Goal: Transaction & Acquisition: Purchase product/service

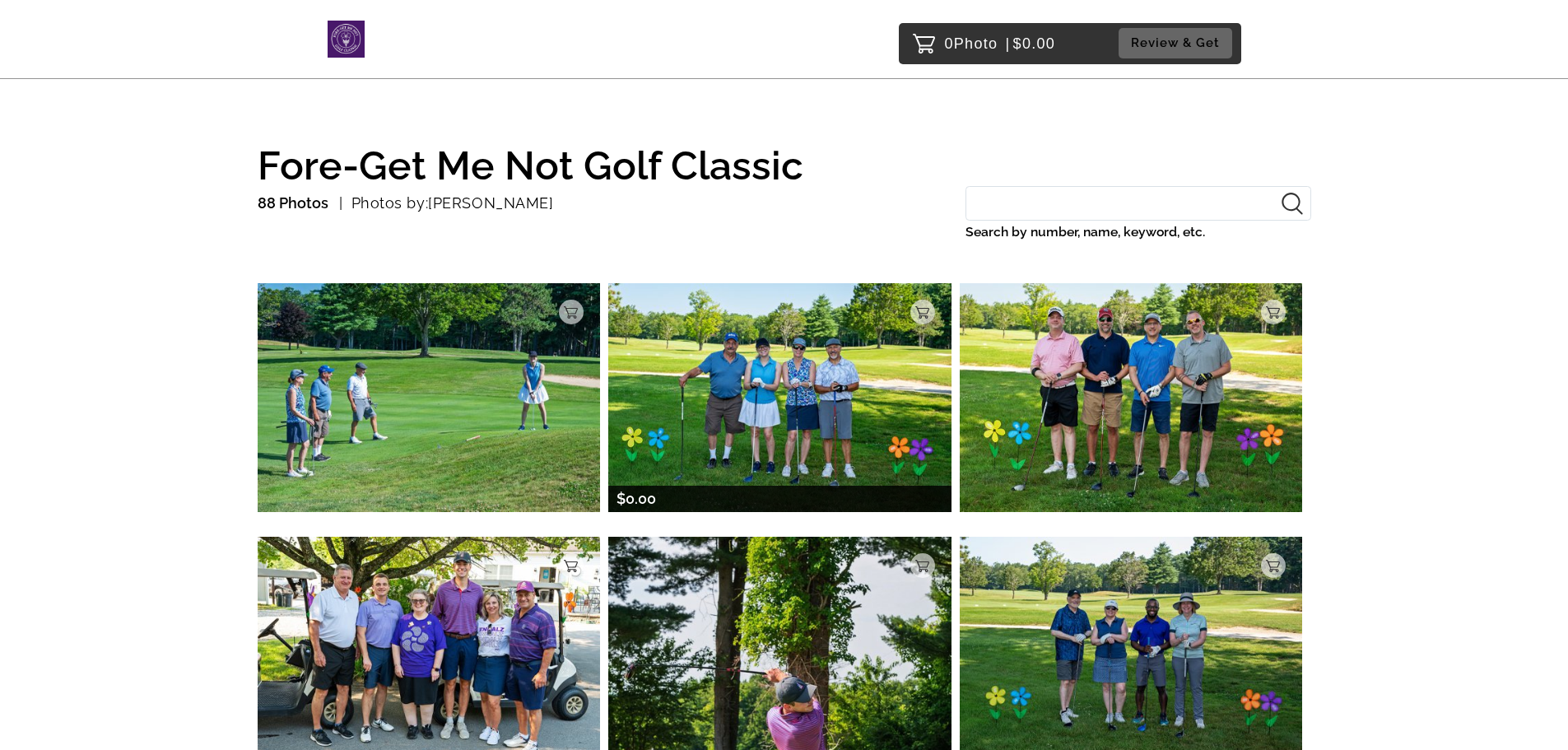
click at [836, 386] on img at bounding box center [780, 397] width 343 height 228
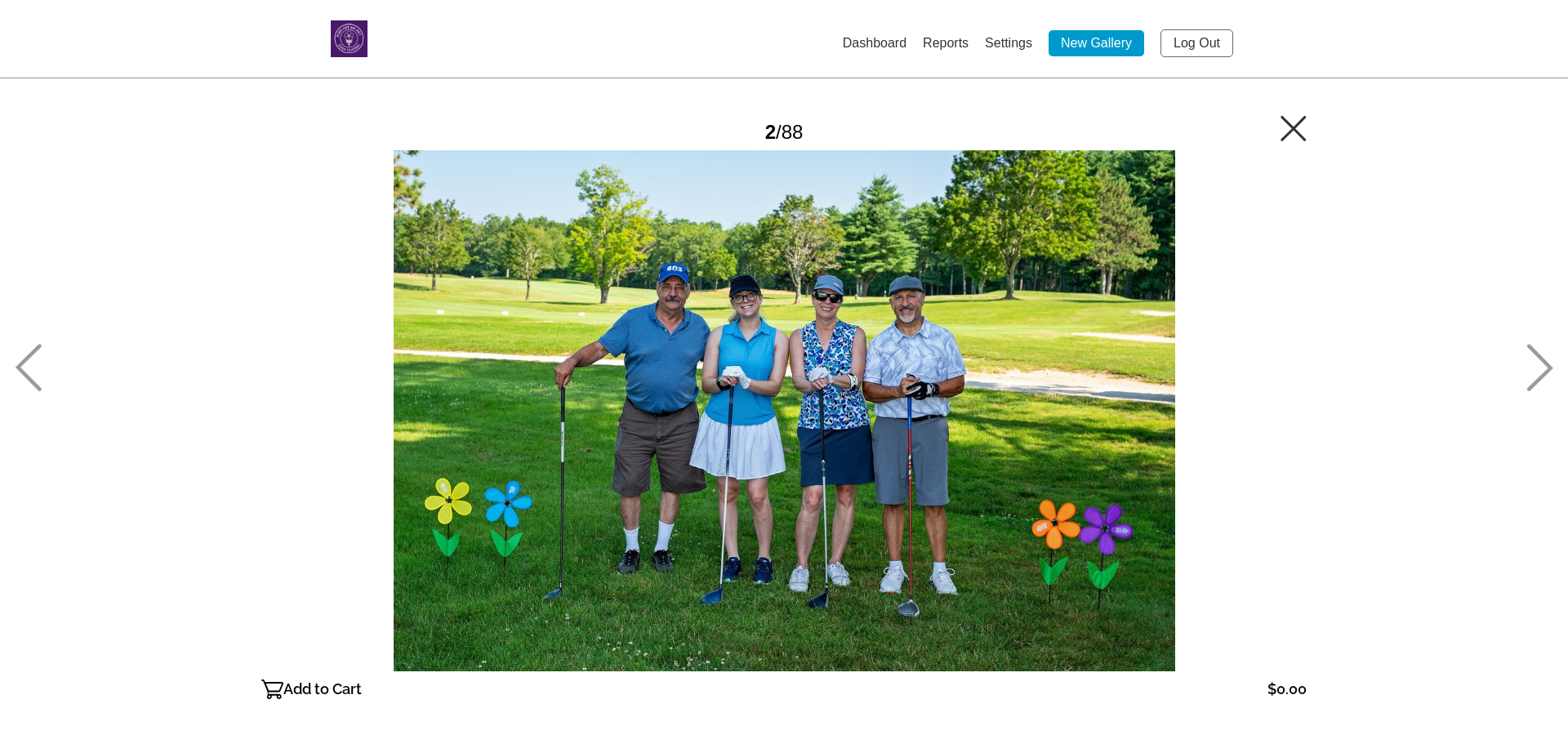
click at [296, 684] on p "Add to Cart" at bounding box center [323, 689] width 79 height 26
click at [1534, 356] on icon at bounding box center [1540, 367] width 27 height 47
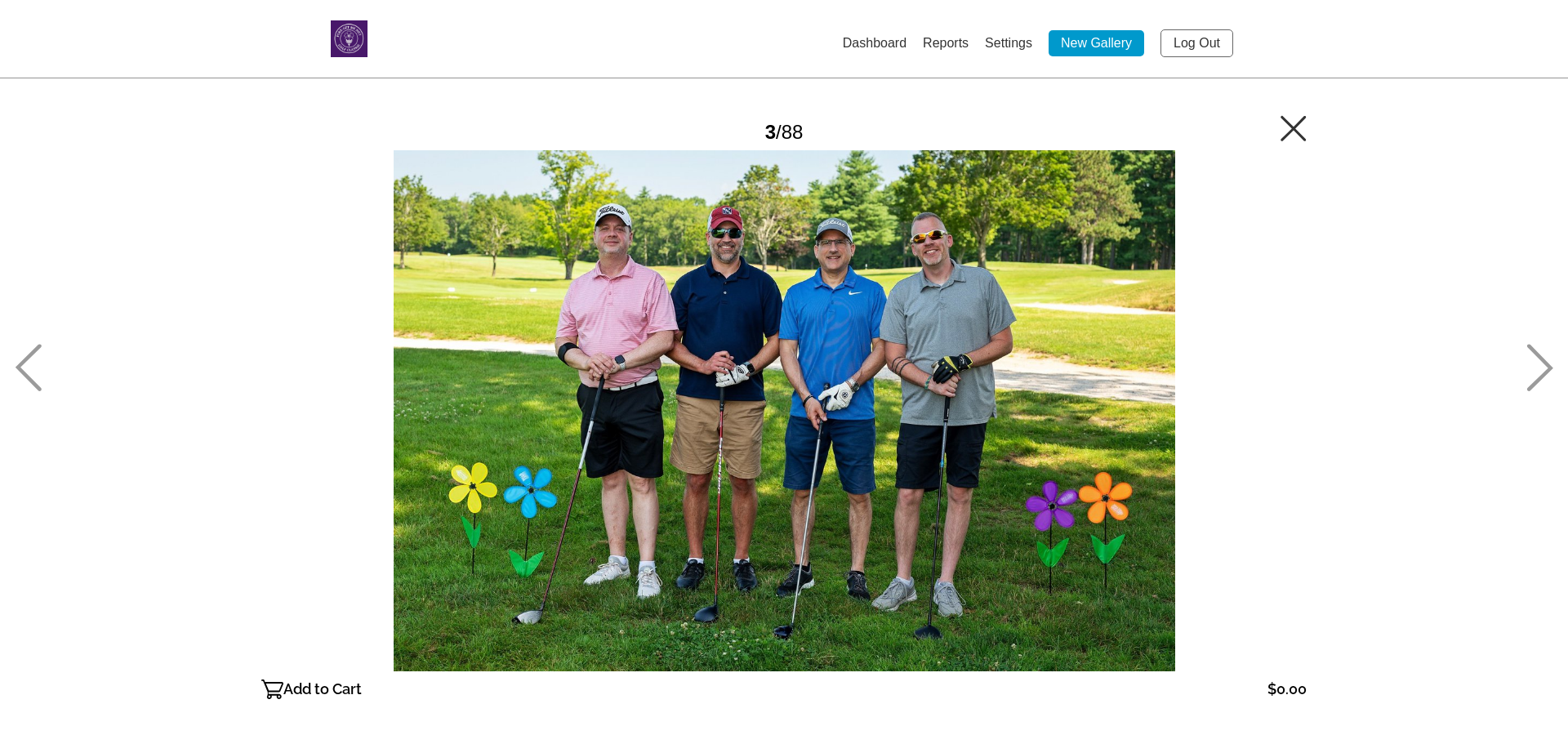
click at [331, 671] on div "Add to Cart $0.00 Gallery $0.00 Add" at bounding box center [784, 689] width 1046 height 36
click at [321, 683] on p "Add to Cart" at bounding box center [323, 689] width 79 height 26
click at [1539, 359] on icon at bounding box center [1540, 368] width 26 height 47
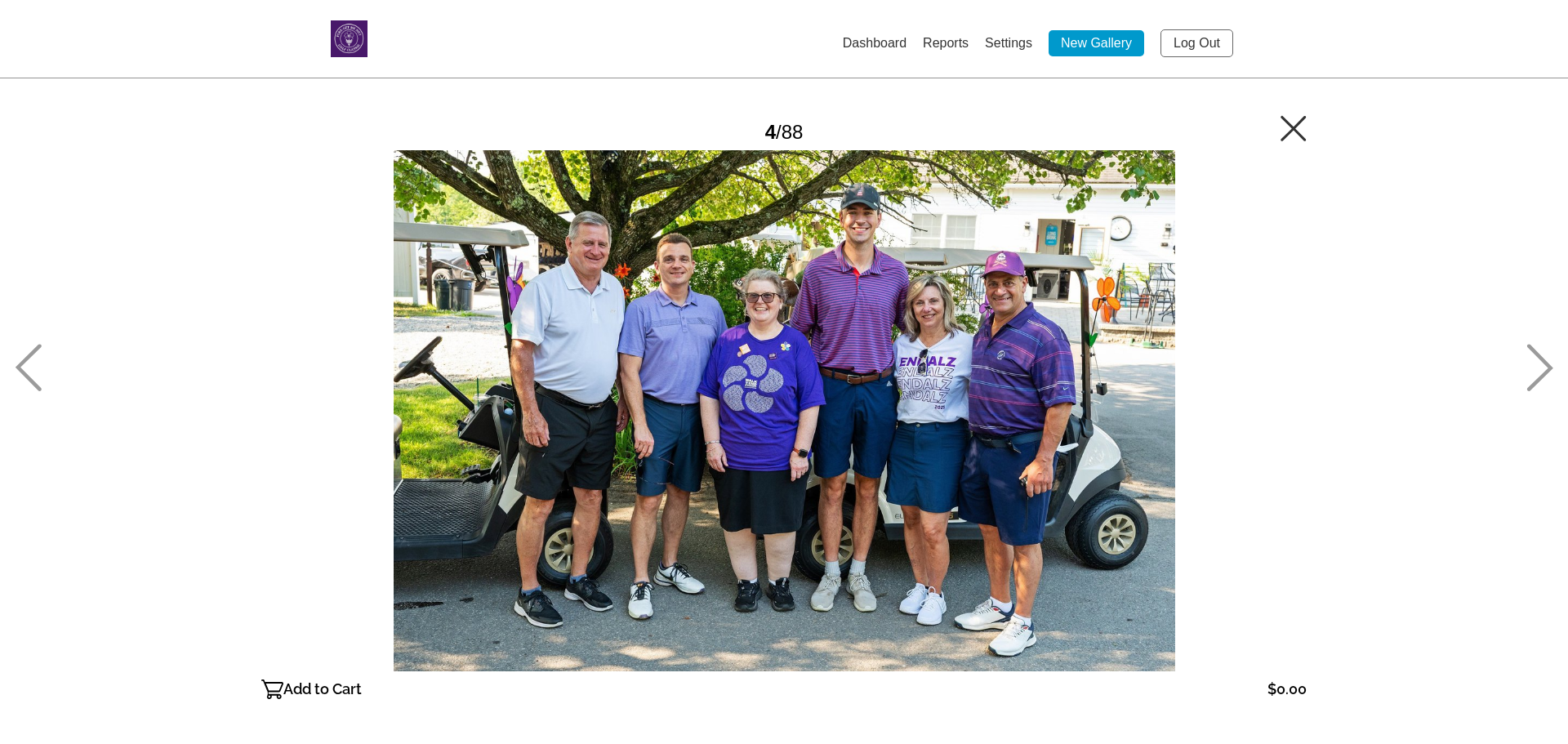
click at [1001, 39] on link "Settings" at bounding box center [1008, 42] width 47 height 13
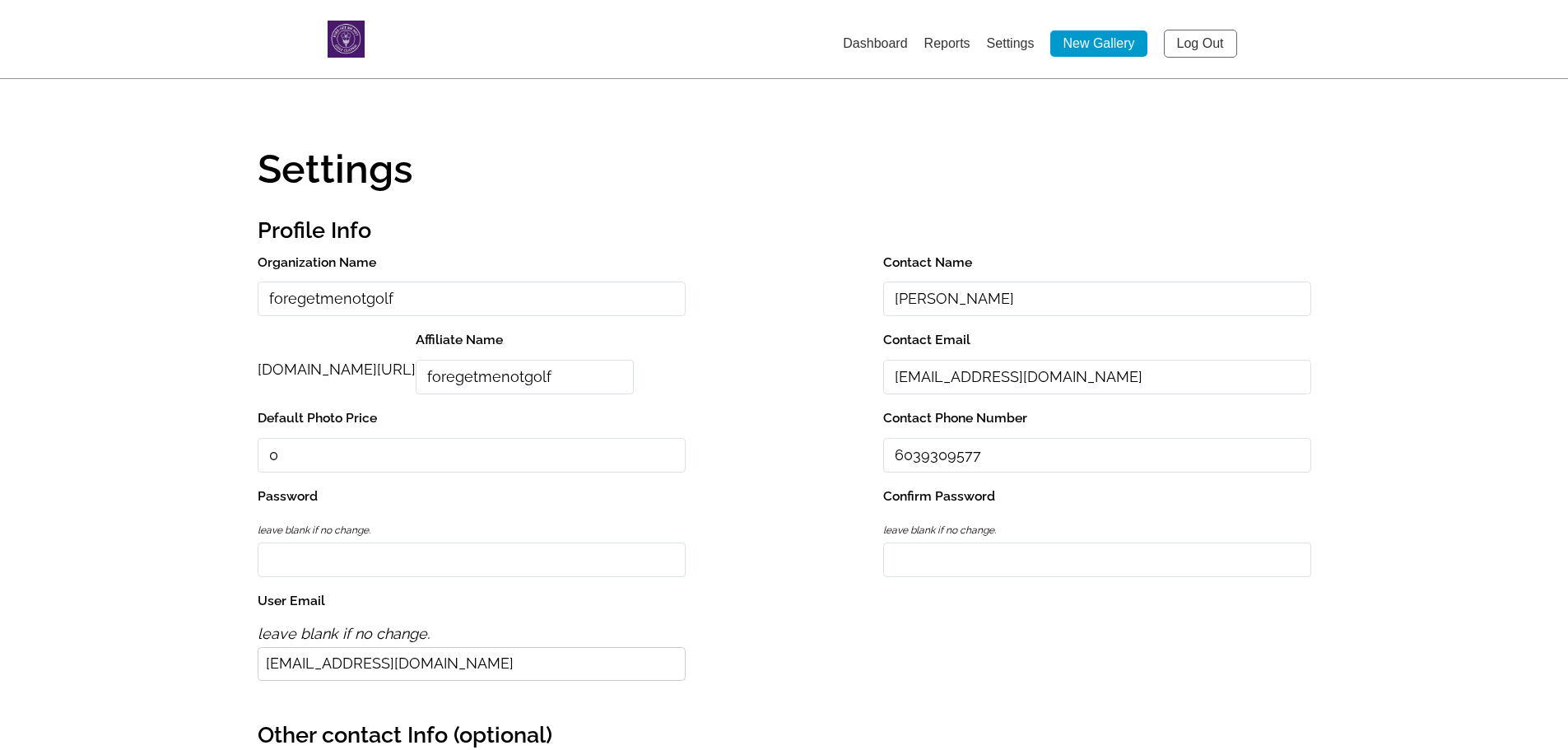
click at [863, 43] on link "Dashboard" at bounding box center [875, 43] width 64 height 14
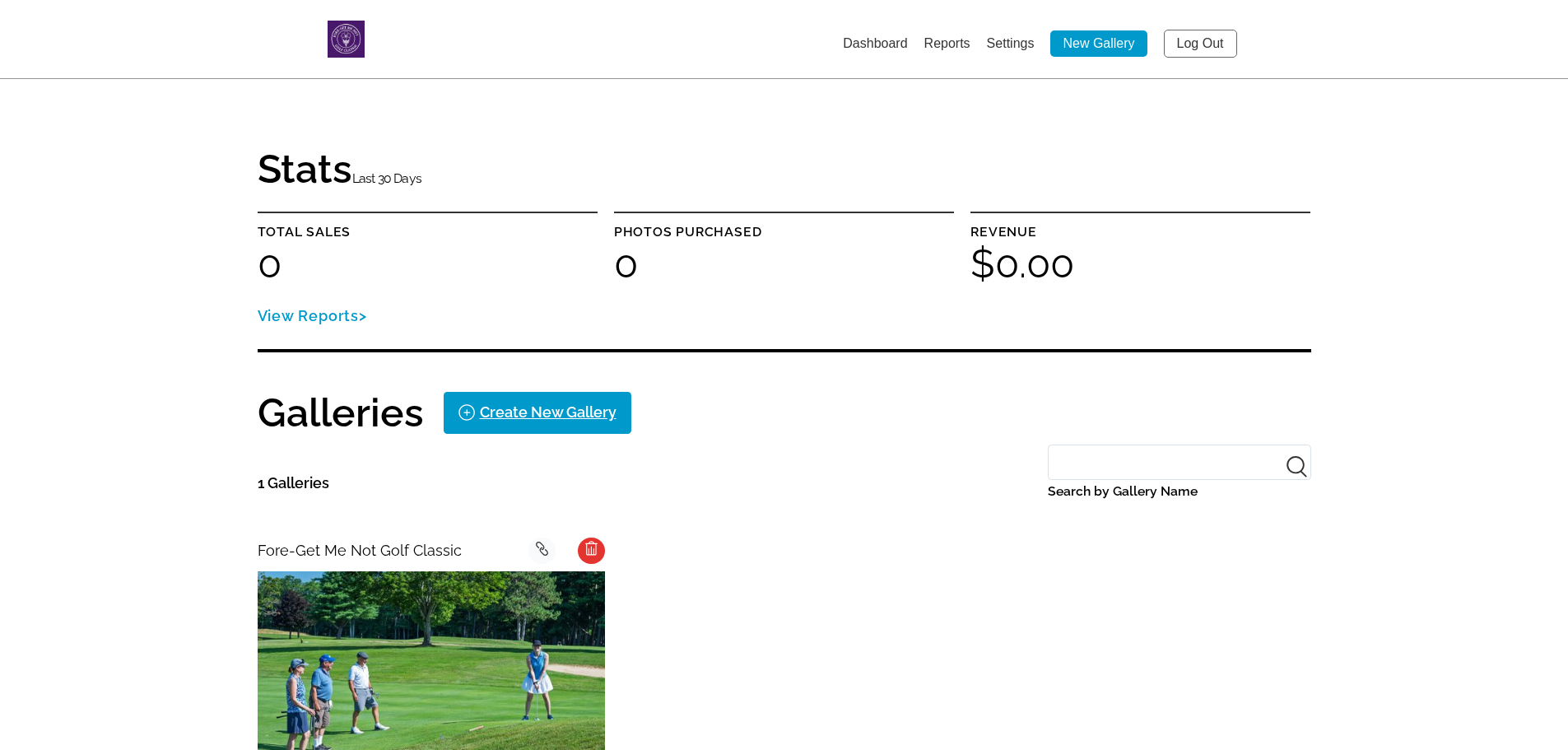
click at [402, 648] on img at bounding box center [432, 686] width 348 height 231
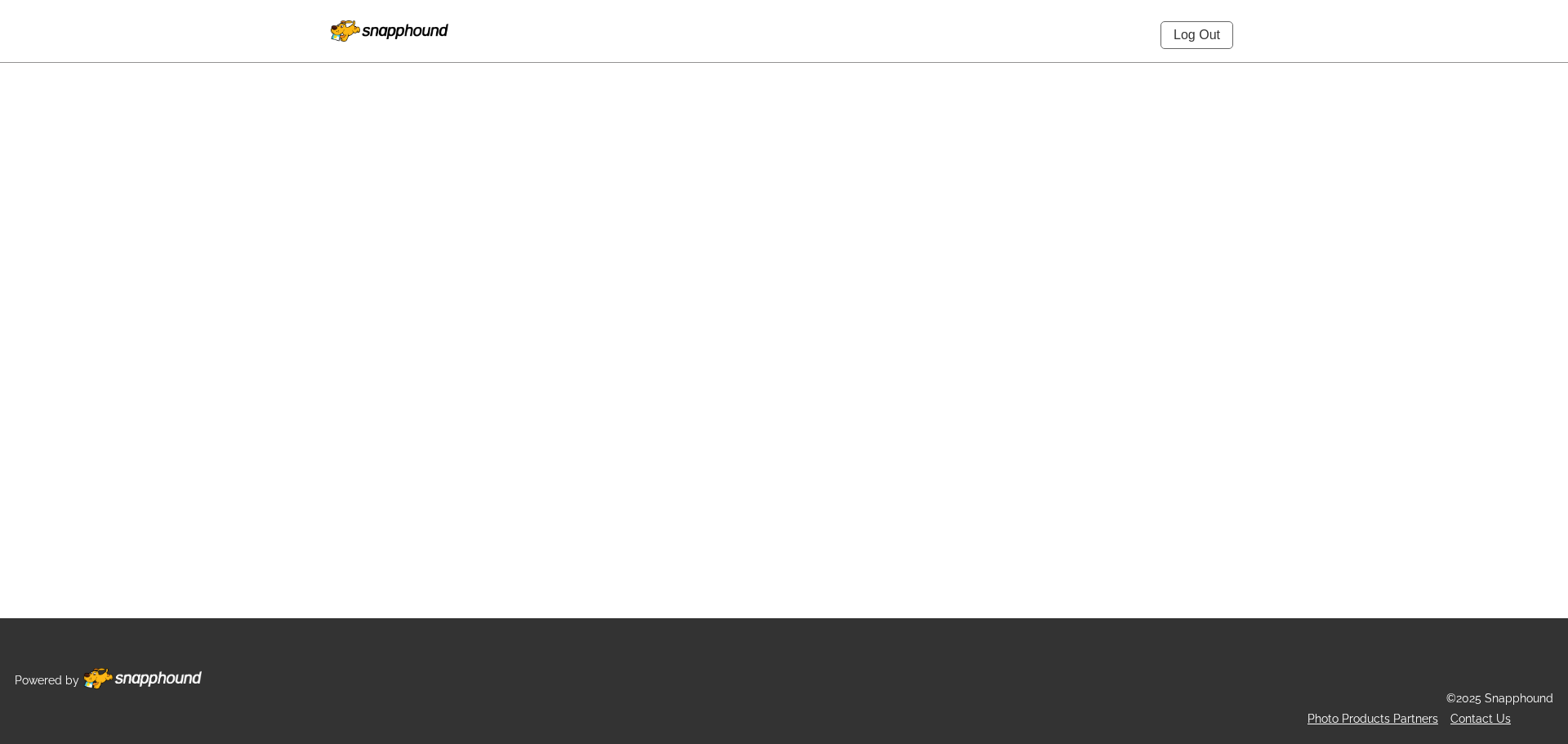
select select "onlyShowInGallery"
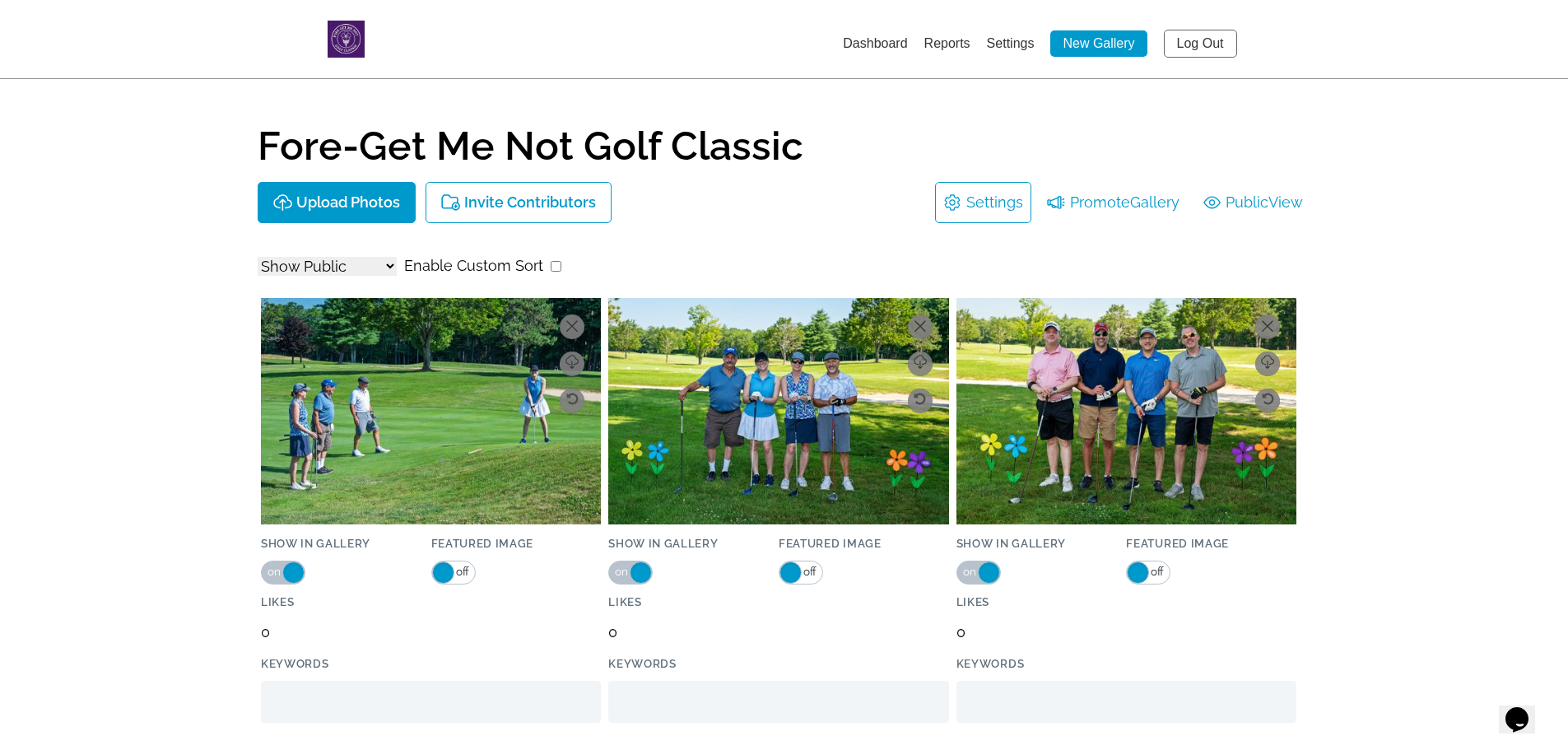
click at [463, 430] on img at bounding box center [431, 411] width 340 height 226
click at [789, 434] on img at bounding box center [779, 411] width 340 height 226
click at [414, 424] on img at bounding box center [431, 411] width 340 height 226
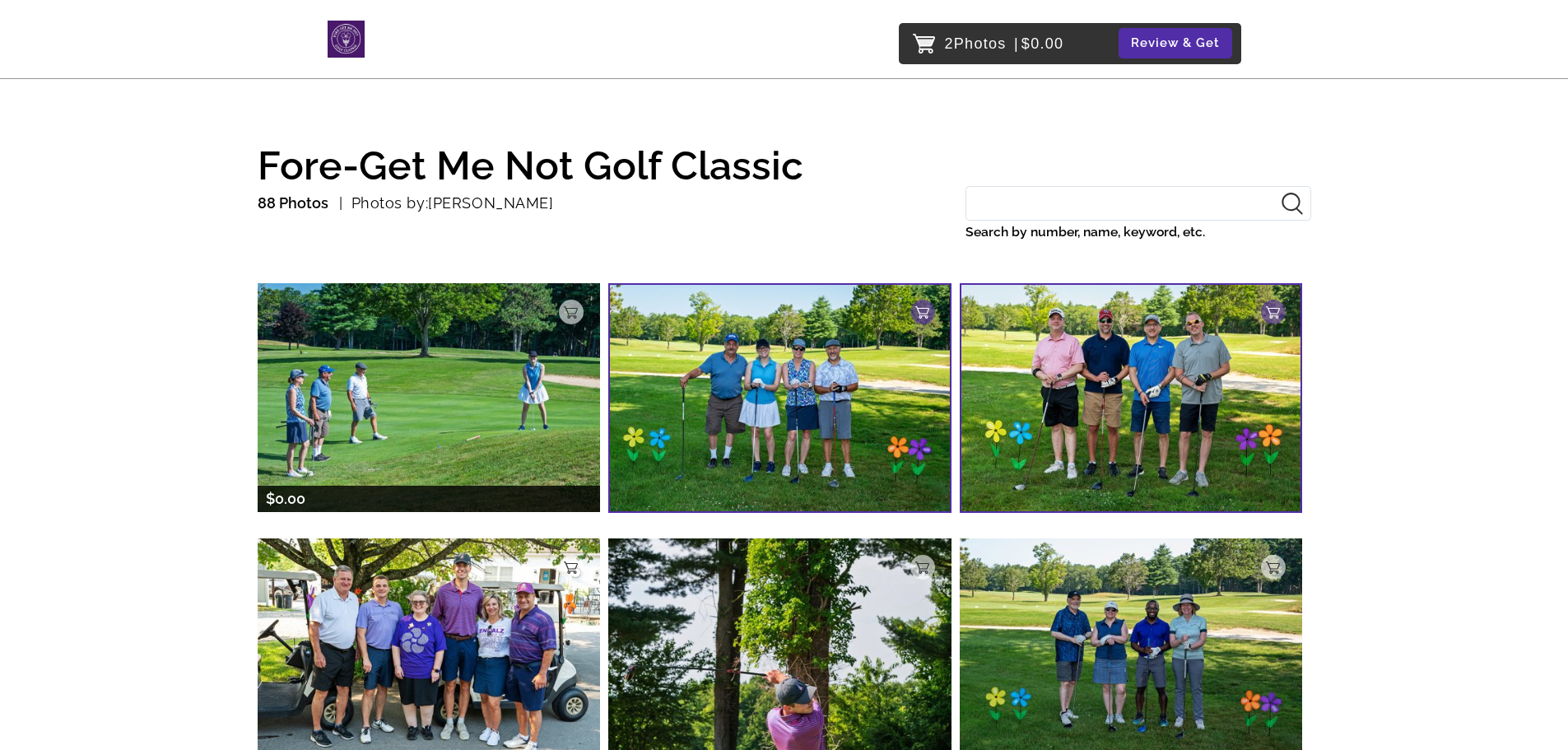
click at [498, 407] on img at bounding box center [429, 397] width 343 height 228
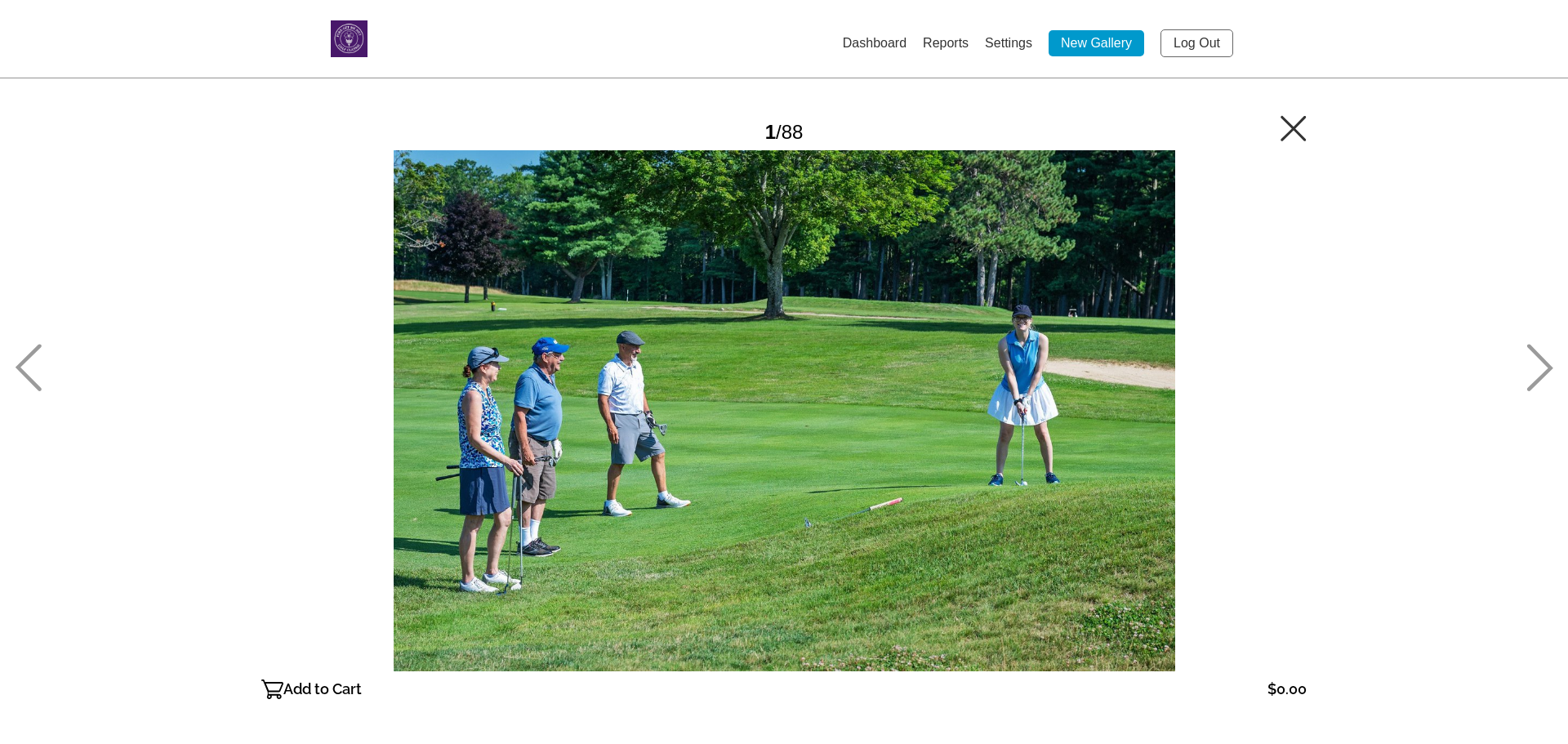
click at [323, 687] on p "Add to Cart" at bounding box center [323, 689] width 79 height 26
click at [1533, 368] on icon at bounding box center [1540, 367] width 27 height 47
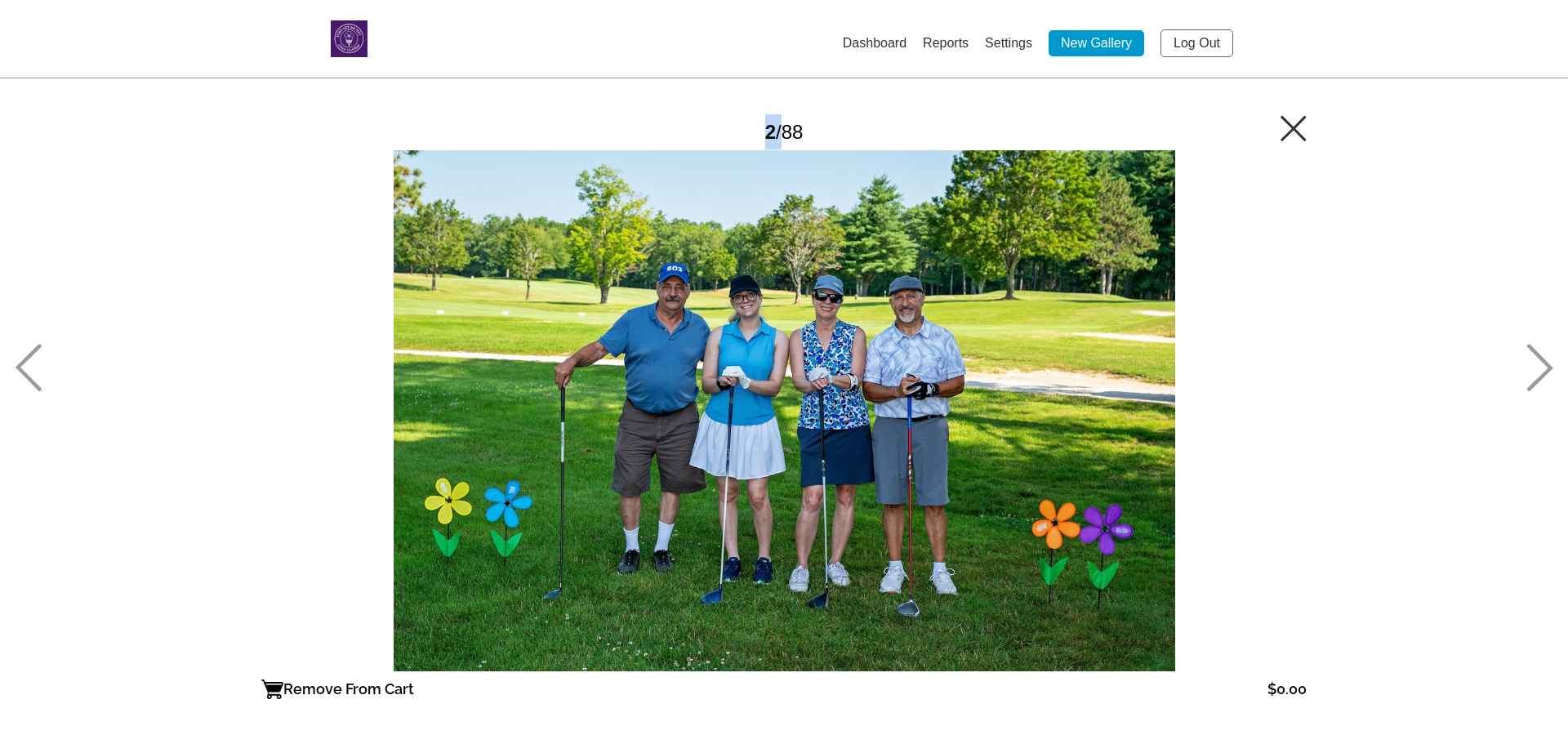
click at [1533, 368] on icon at bounding box center [1540, 367] width 27 height 47
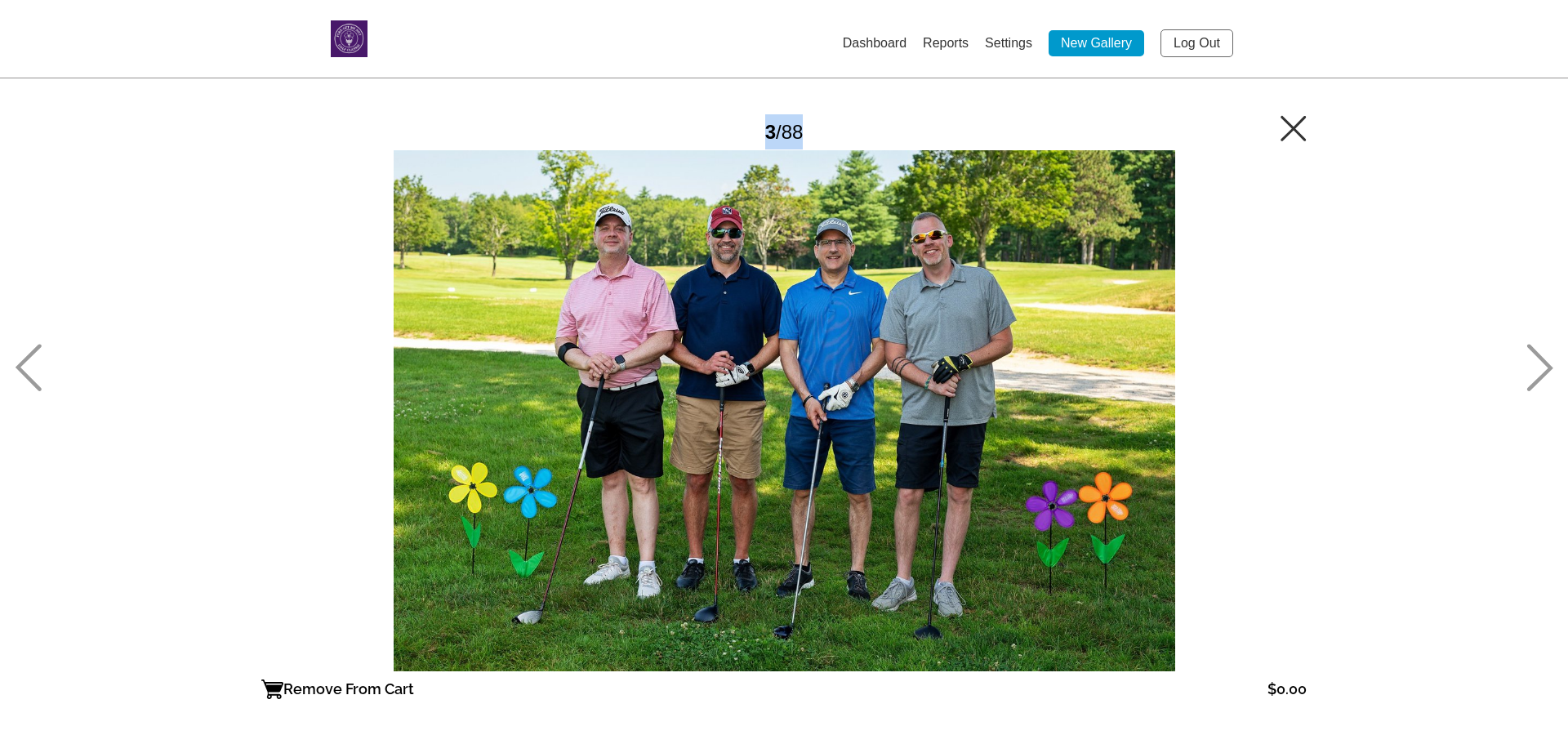
click at [1533, 368] on icon at bounding box center [1540, 367] width 27 height 47
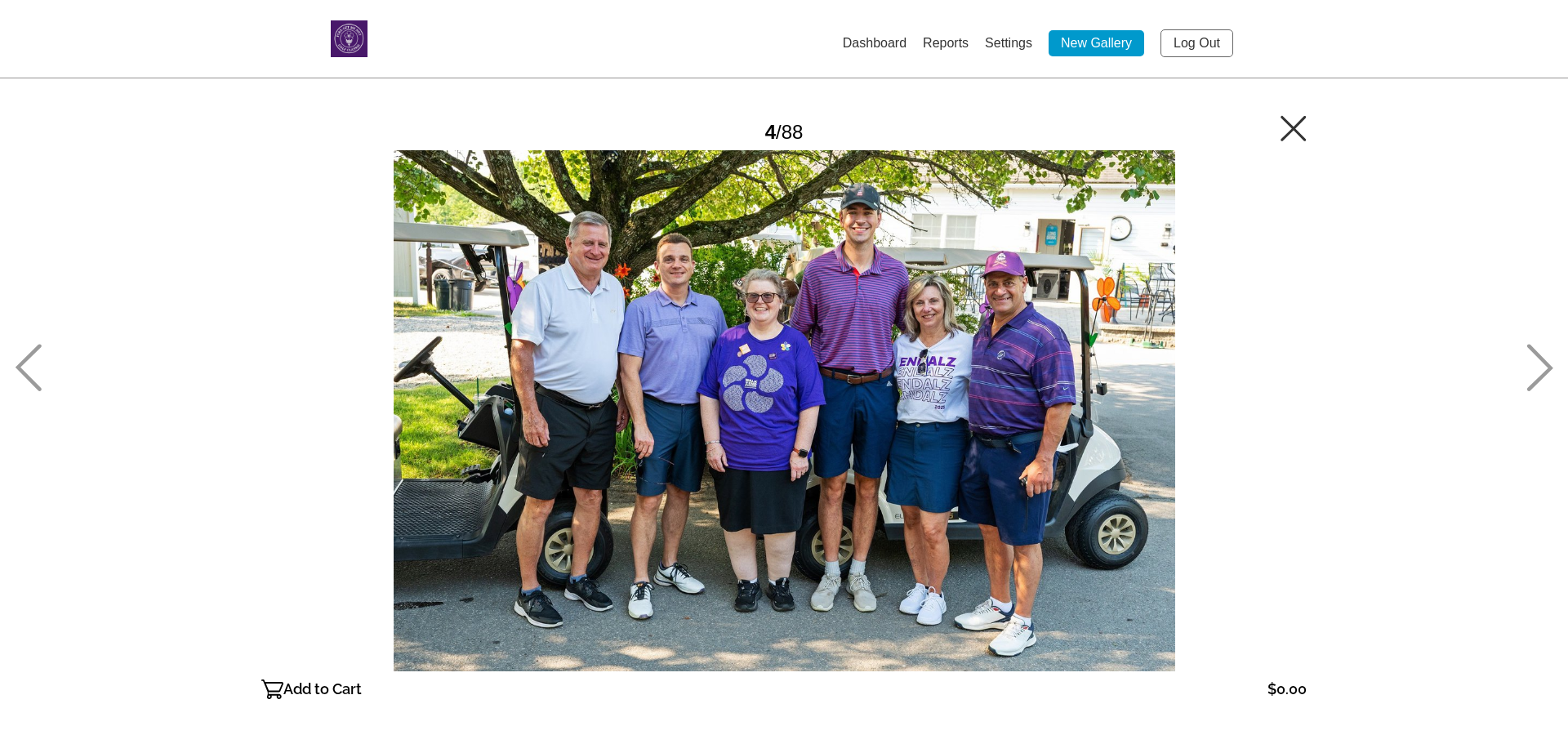
click at [1533, 368] on icon at bounding box center [1540, 367] width 27 height 47
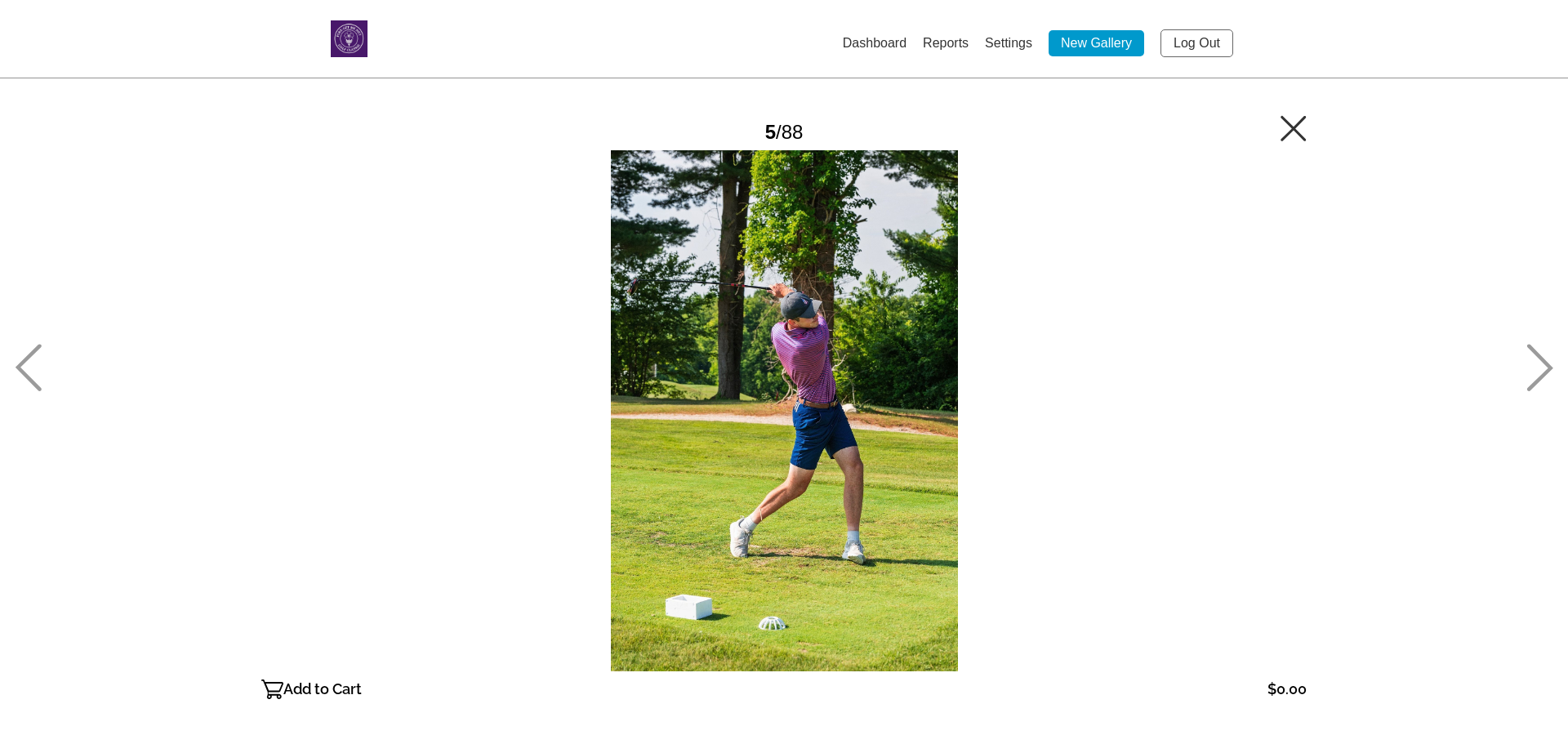
click at [288, 686] on p "Add to Cart" at bounding box center [323, 689] width 79 height 26
click at [323, 686] on p "Remove From Cart" at bounding box center [349, 689] width 130 height 26
click at [323, 686] on p "Add to Cart" at bounding box center [323, 689] width 79 height 26
click at [1539, 365] on icon at bounding box center [1540, 367] width 27 height 47
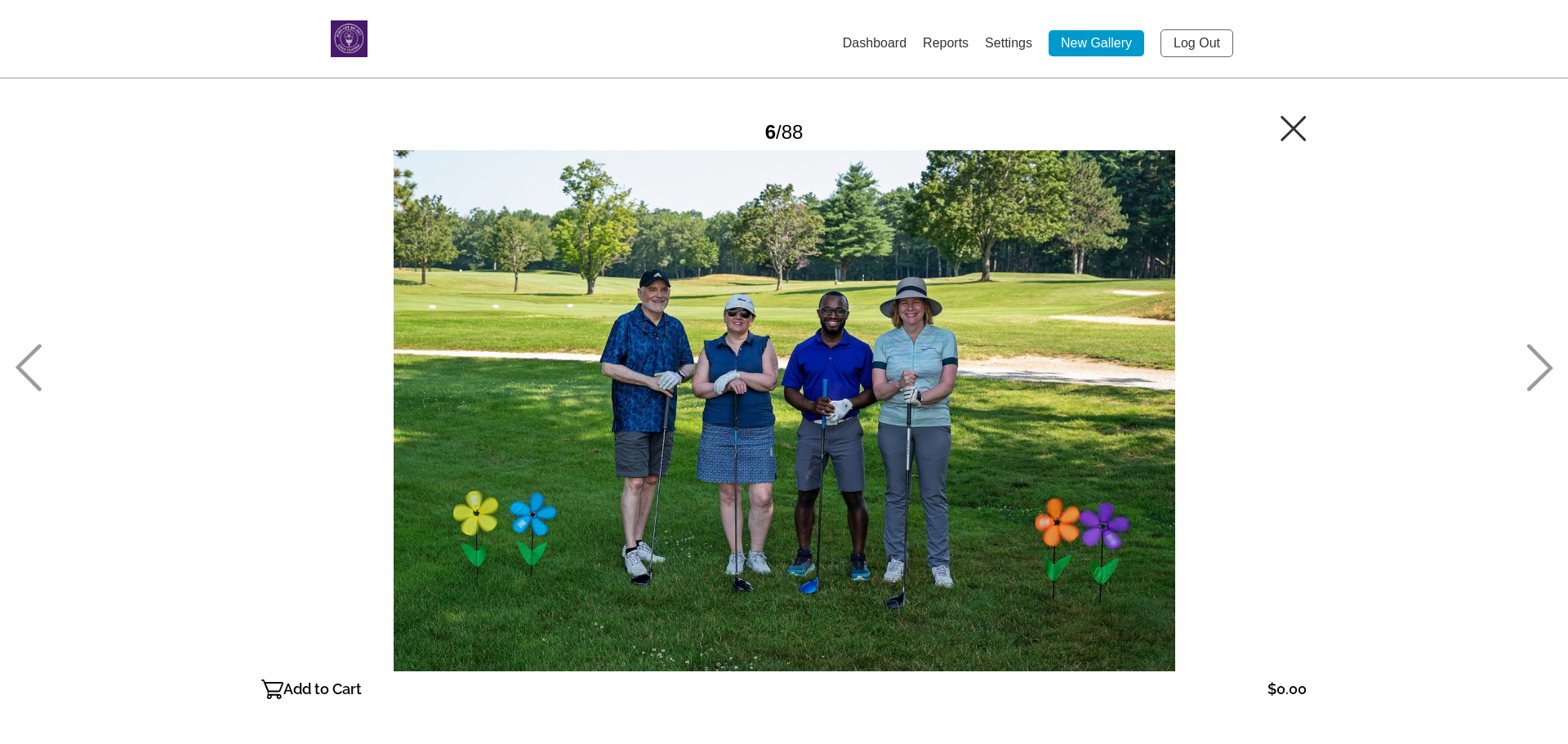
click at [1539, 365] on icon at bounding box center [1540, 367] width 27 height 47
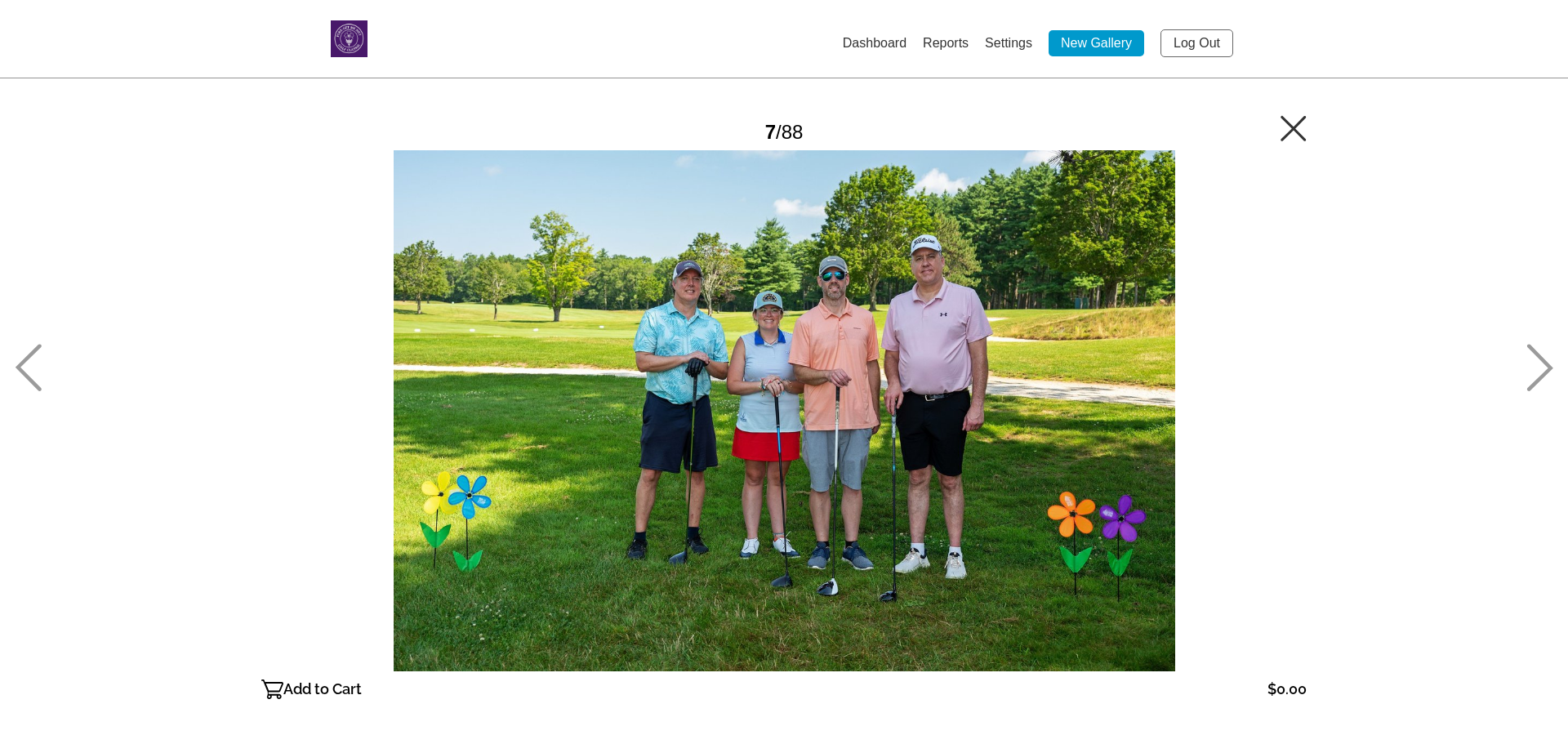
click at [1539, 365] on icon at bounding box center [1540, 367] width 27 height 47
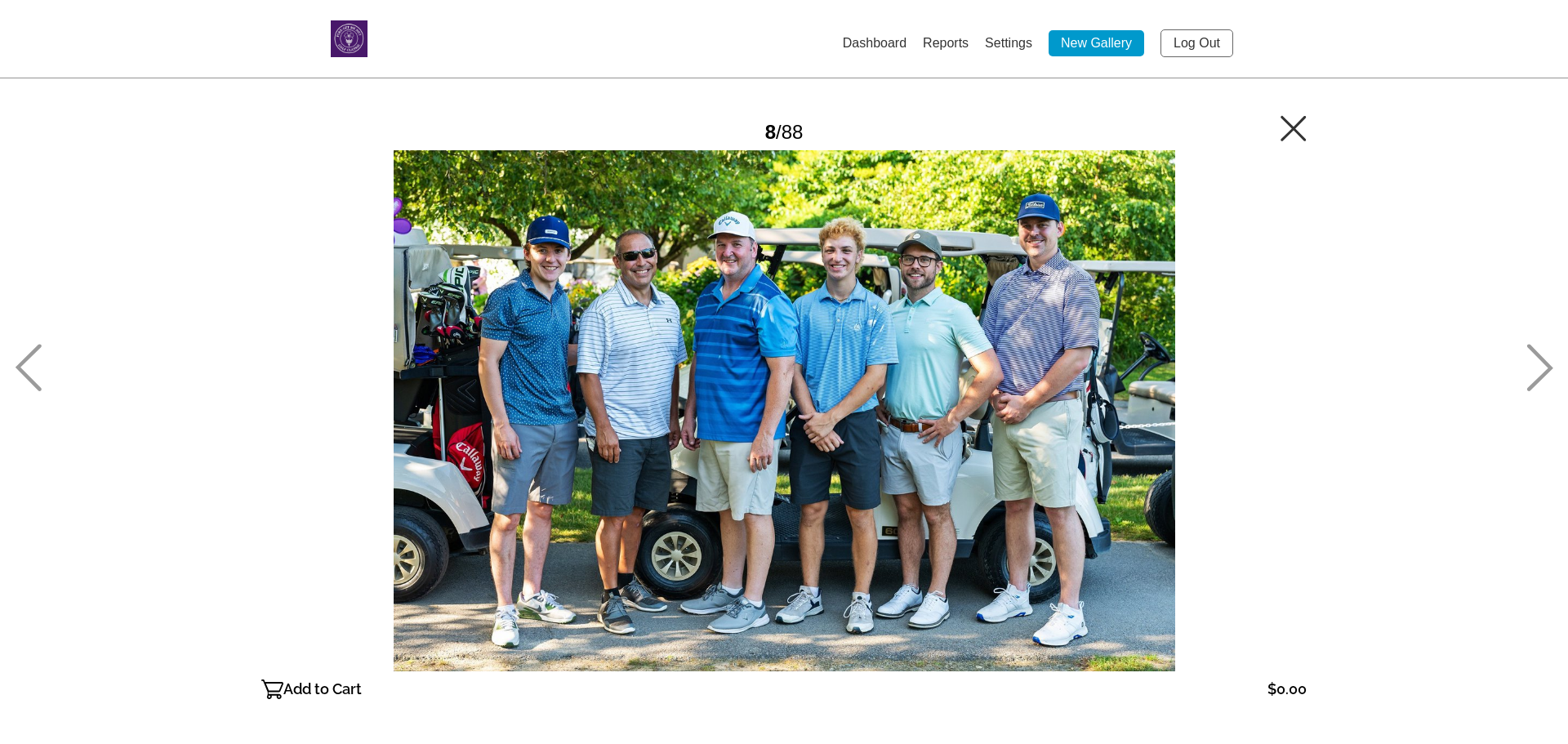
click at [1539, 365] on icon at bounding box center [1540, 367] width 27 height 47
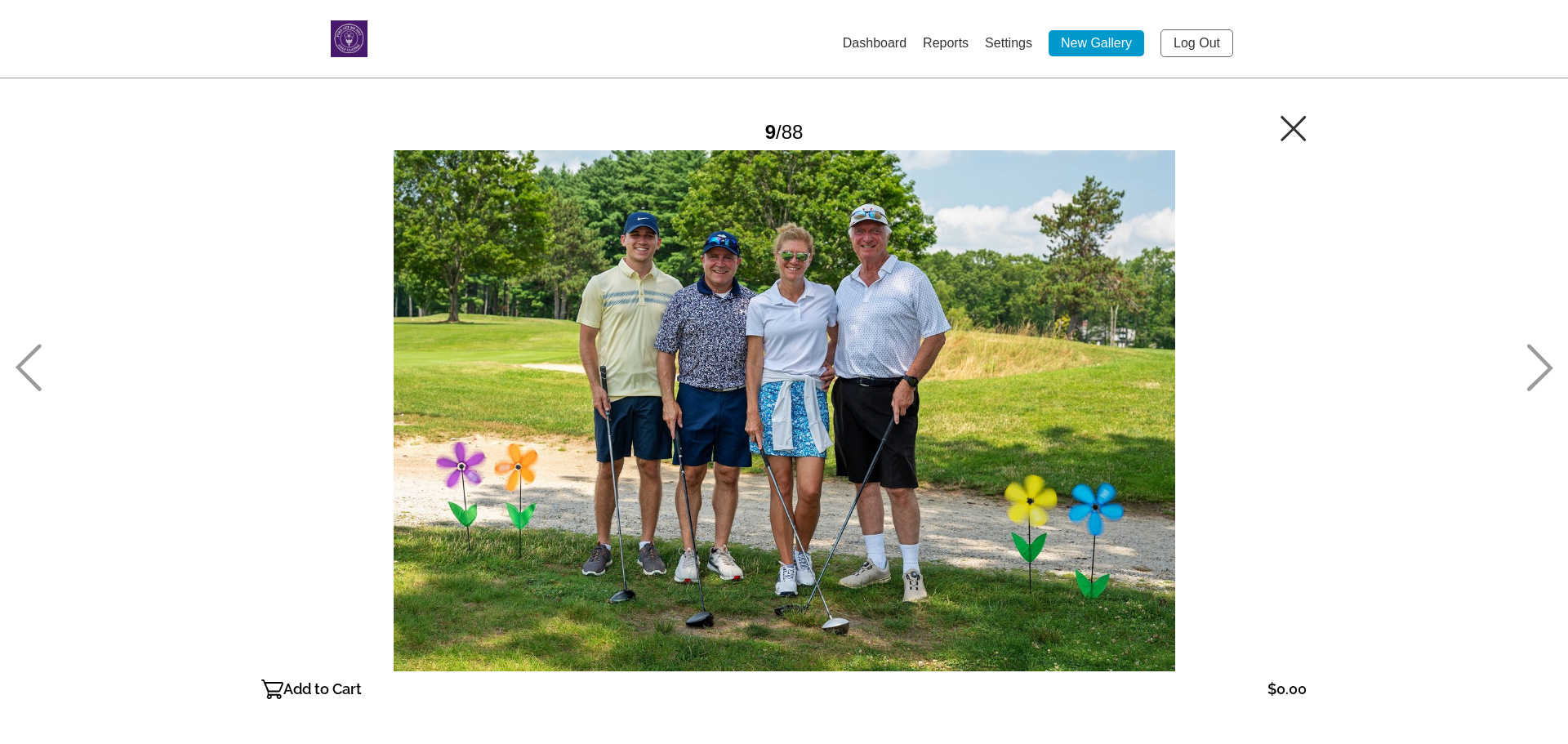
click at [1539, 365] on icon at bounding box center [1540, 367] width 27 height 47
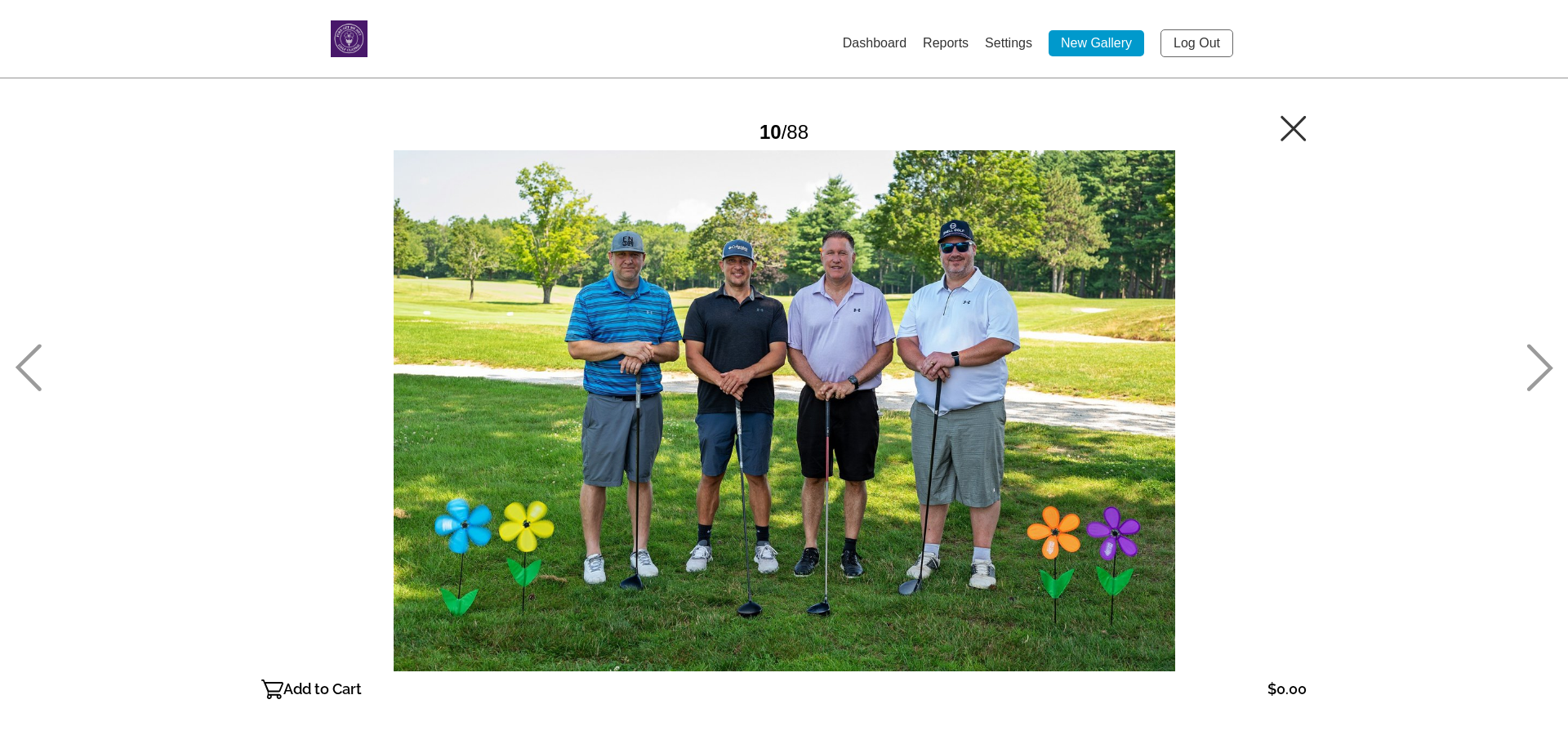
click at [1539, 370] on icon at bounding box center [1540, 367] width 27 height 47
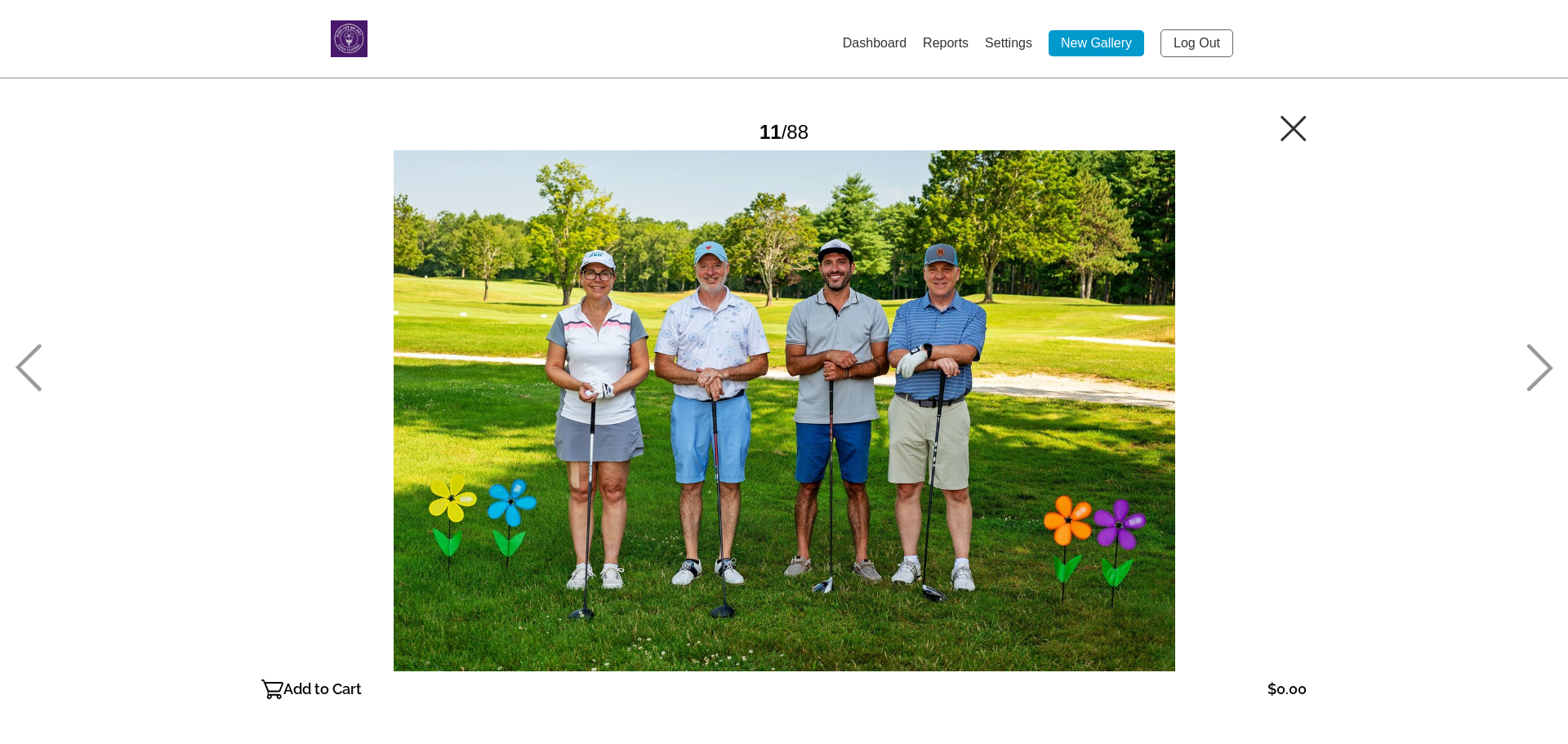
click at [1539, 370] on icon at bounding box center [1540, 367] width 27 height 47
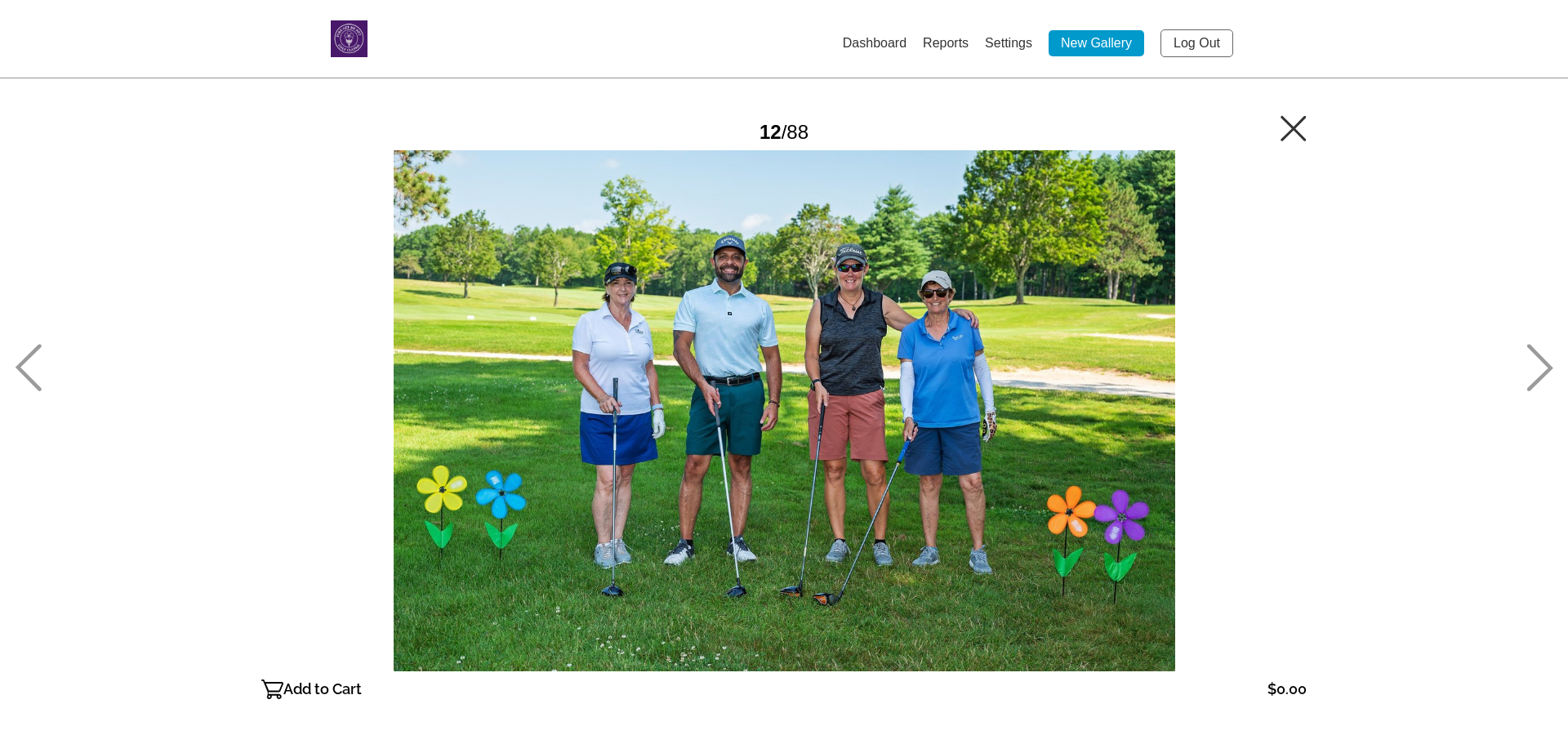
click at [1539, 370] on icon at bounding box center [1540, 367] width 27 height 47
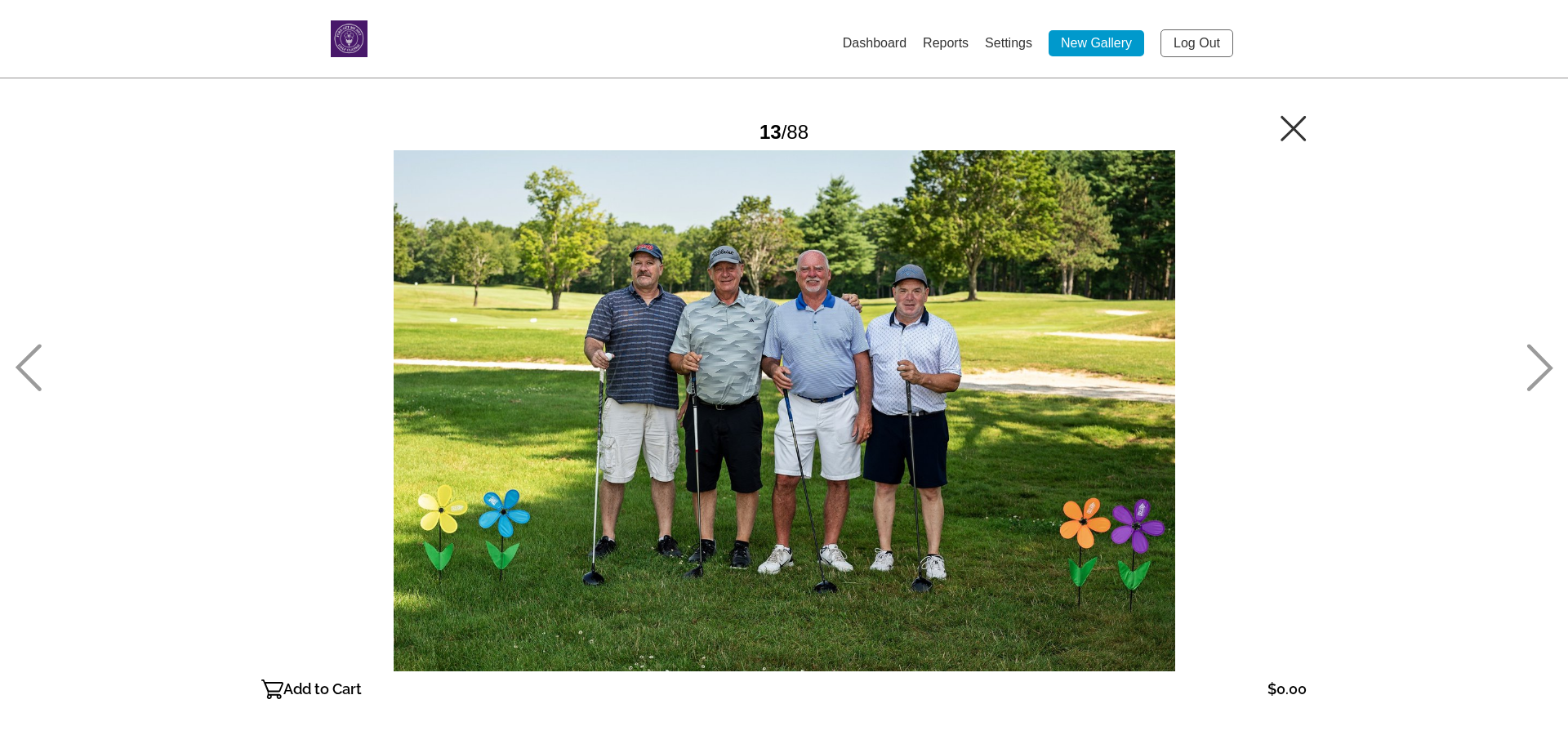
click at [1530, 362] on icon at bounding box center [1540, 367] width 27 height 47
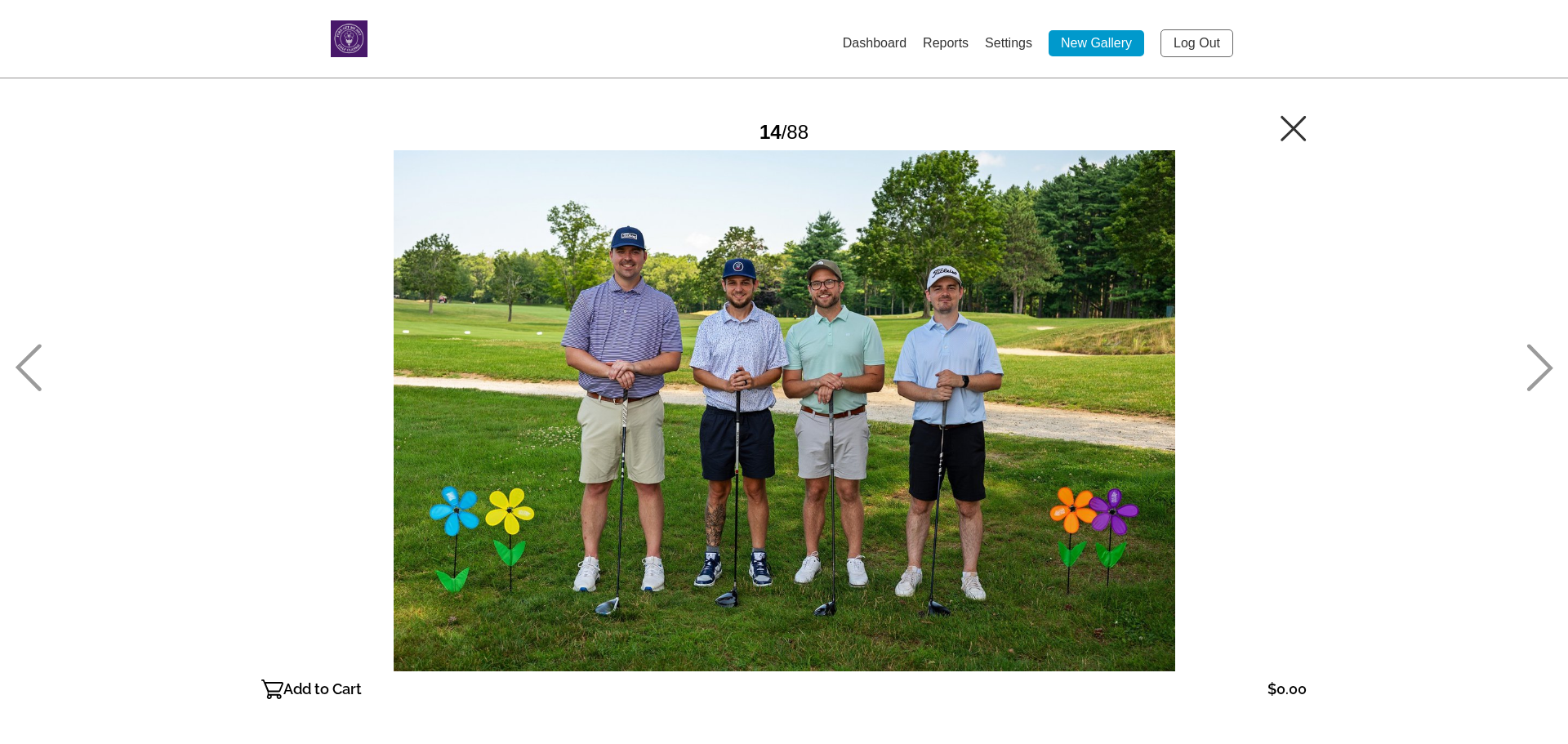
click at [329, 684] on p "Add to Cart" at bounding box center [323, 689] width 79 height 26
click at [1533, 373] on icon at bounding box center [1540, 367] width 27 height 47
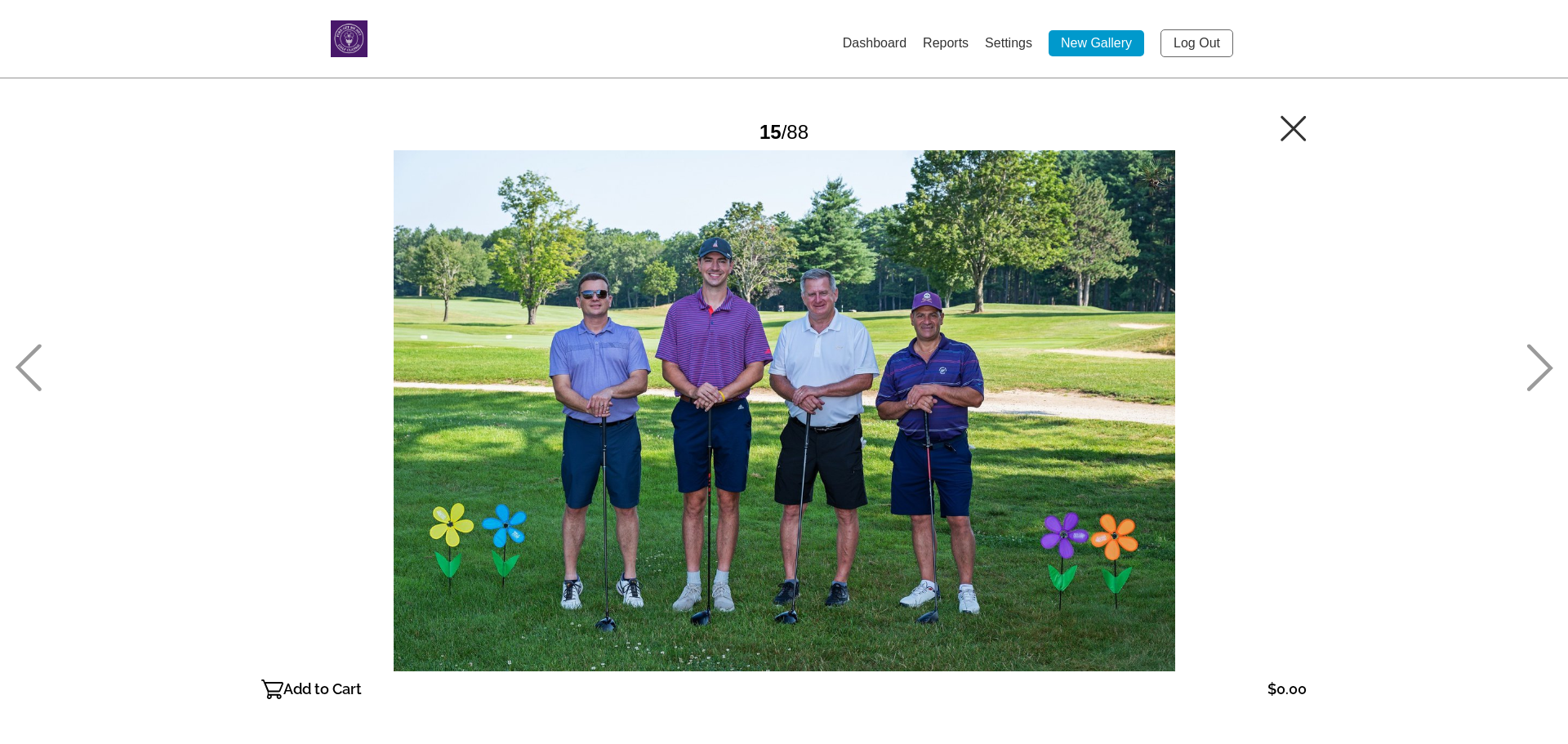
click at [296, 686] on p "Add to Cart" at bounding box center [323, 689] width 79 height 26
click at [1544, 367] on icon at bounding box center [1540, 367] width 27 height 47
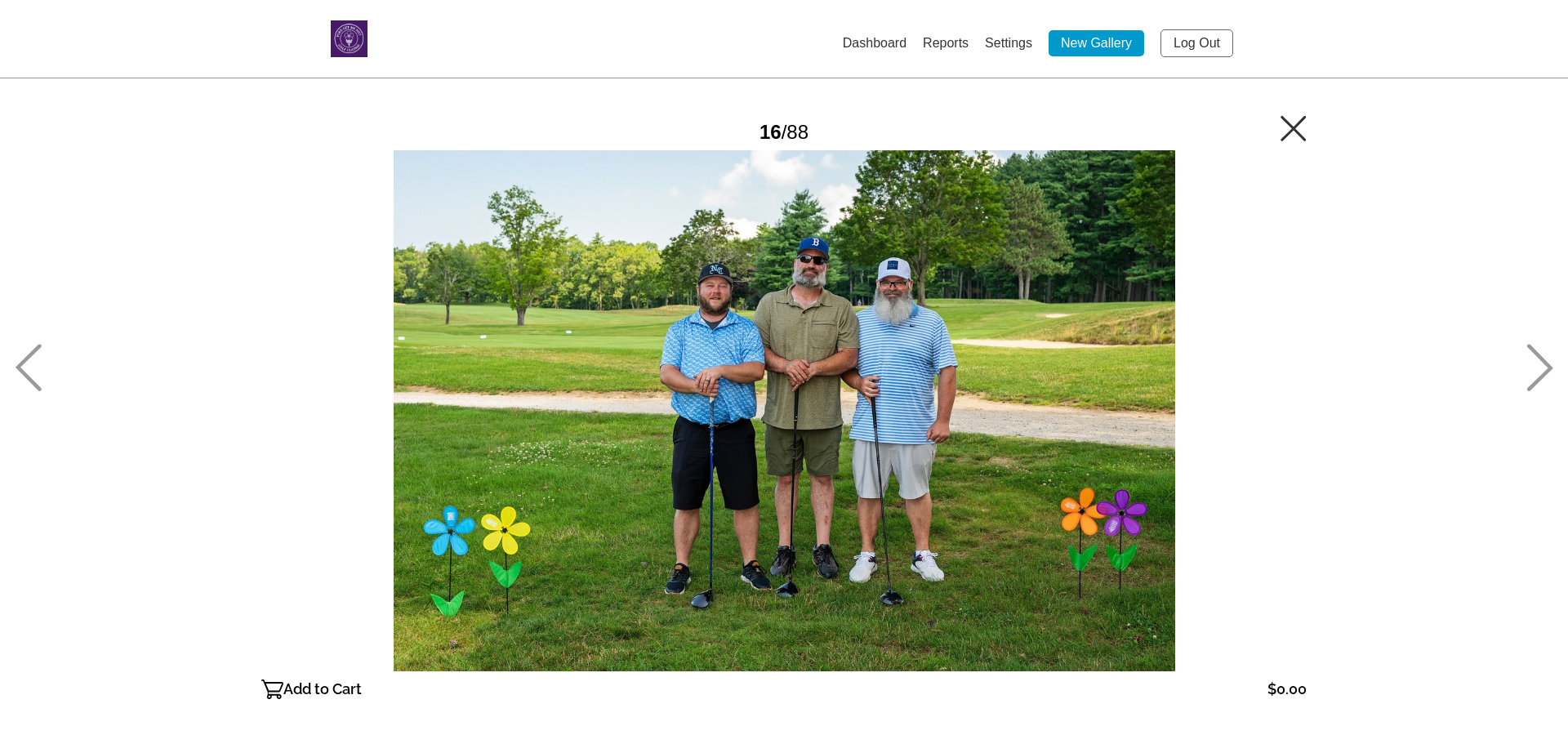
click at [1544, 367] on icon at bounding box center [1540, 367] width 27 height 47
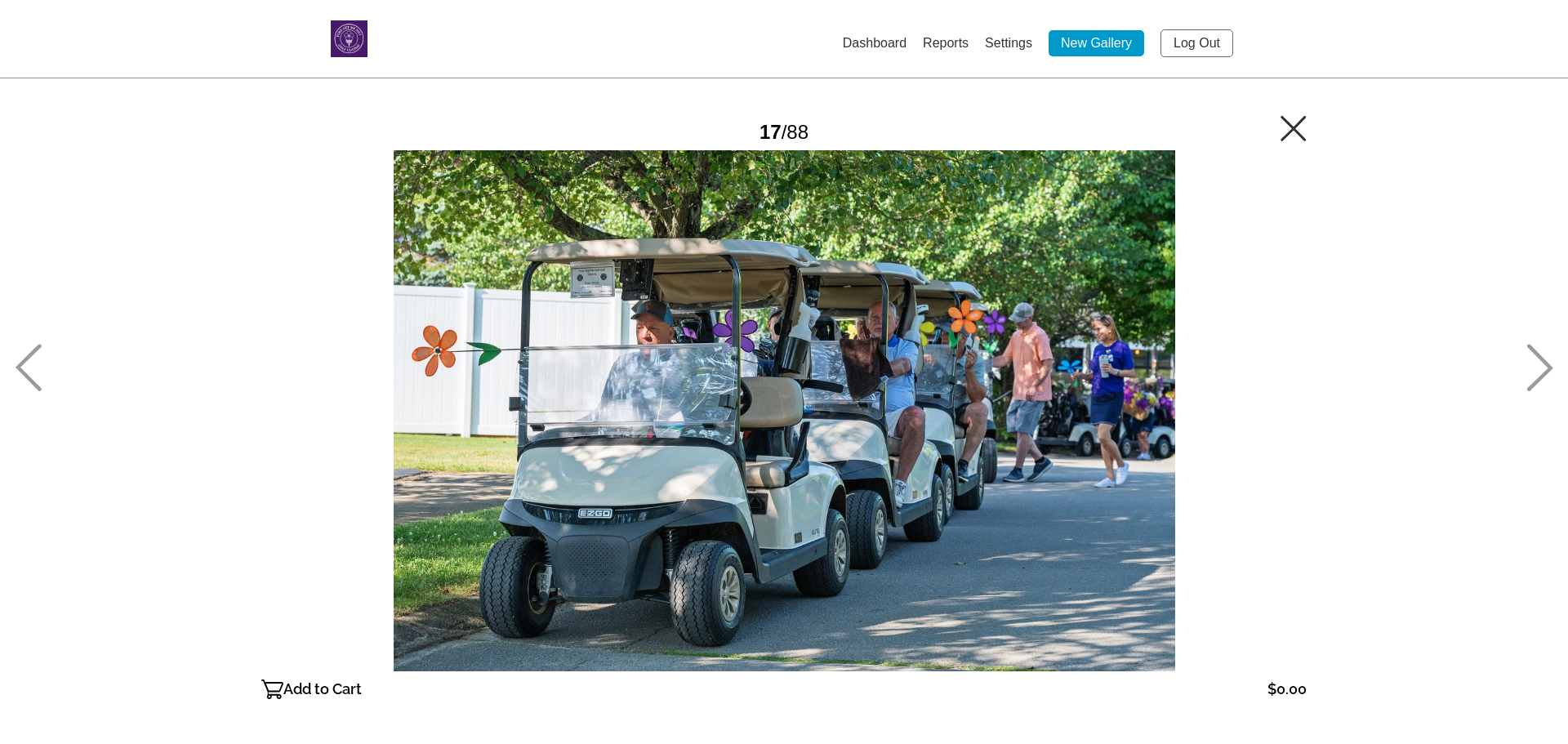
click at [1544, 367] on icon at bounding box center [1540, 367] width 27 height 47
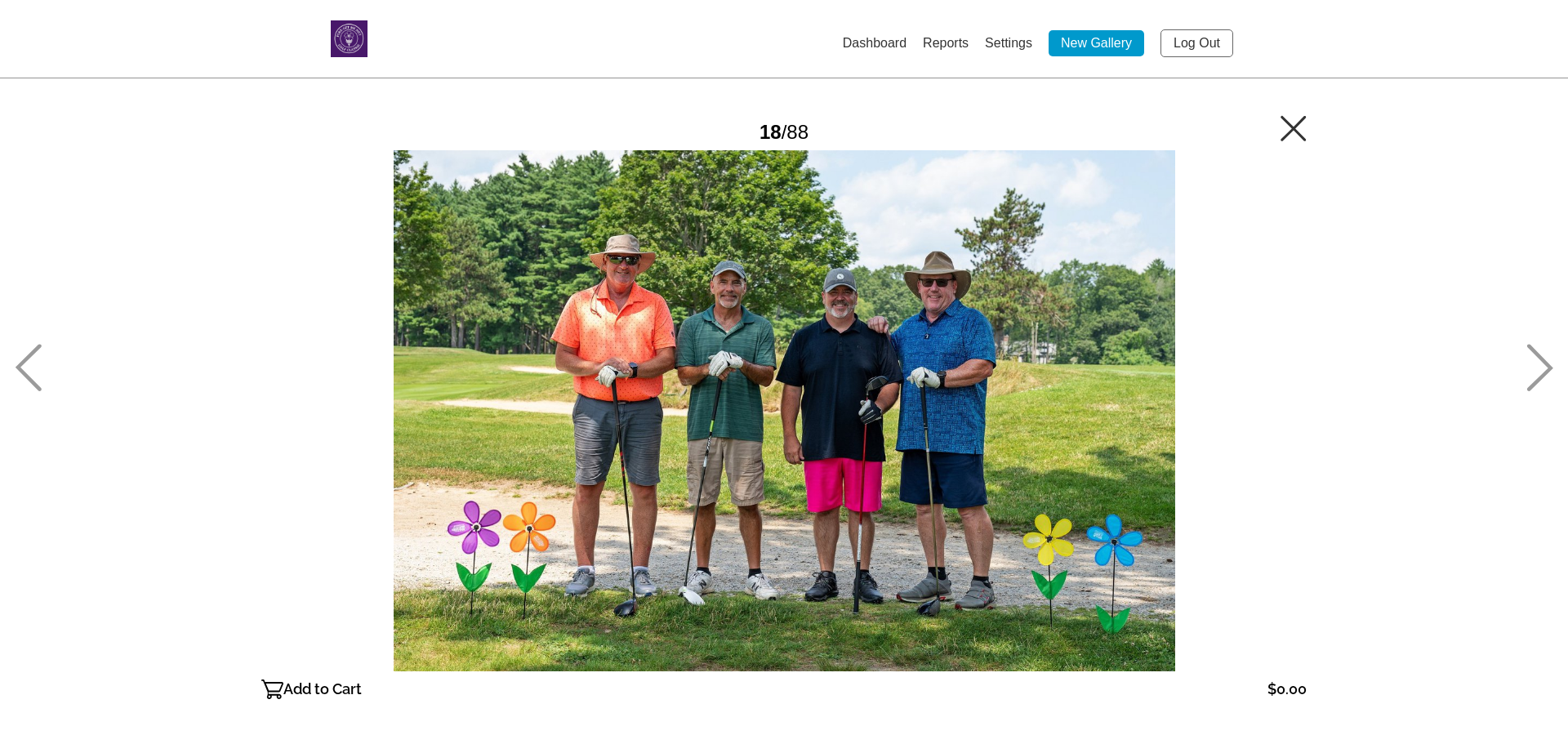
click at [345, 35] on img at bounding box center [349, 38] width 36 height 36
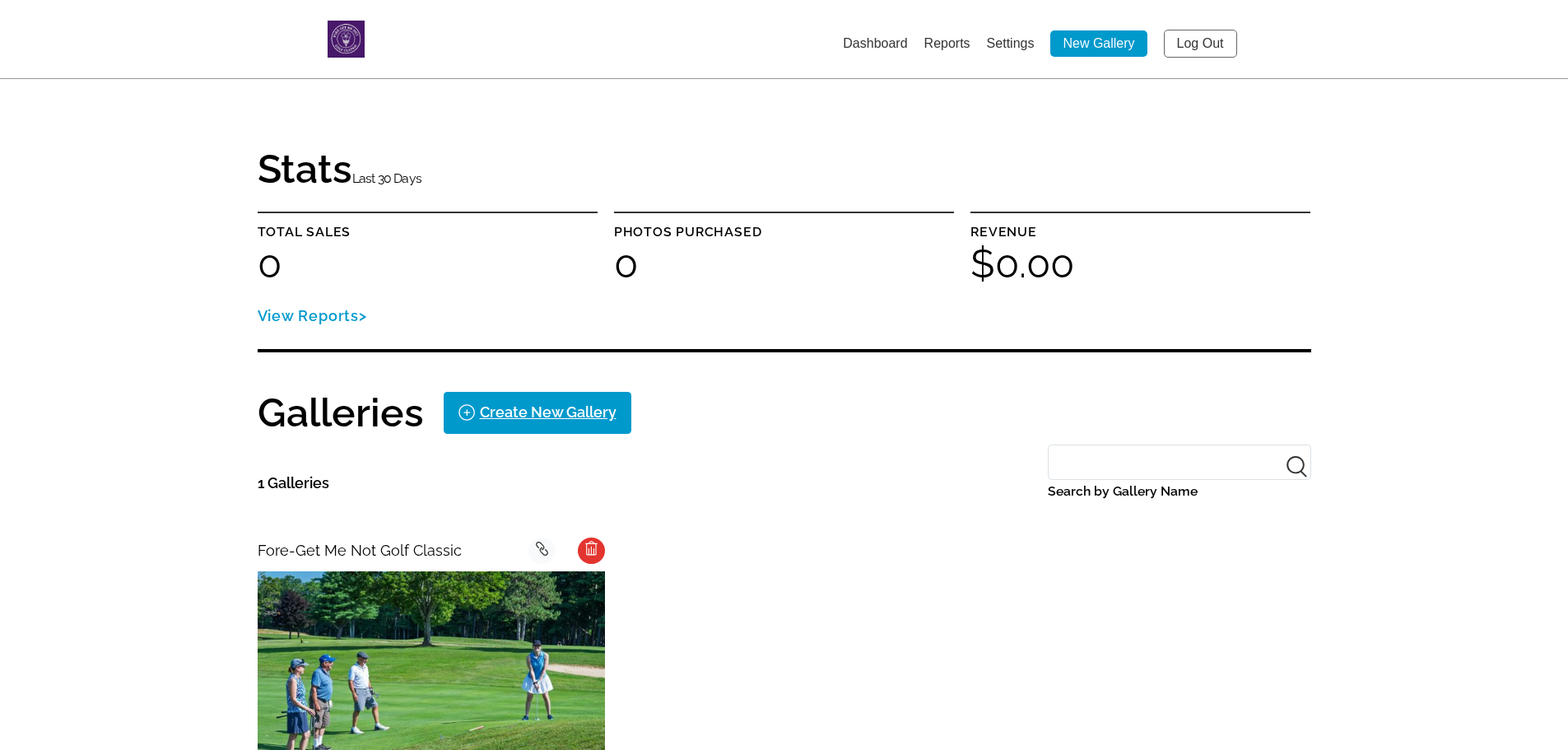
click at [1212, 40] on link "Log Out" at bounding box center [1201, 43] width 73 height 28
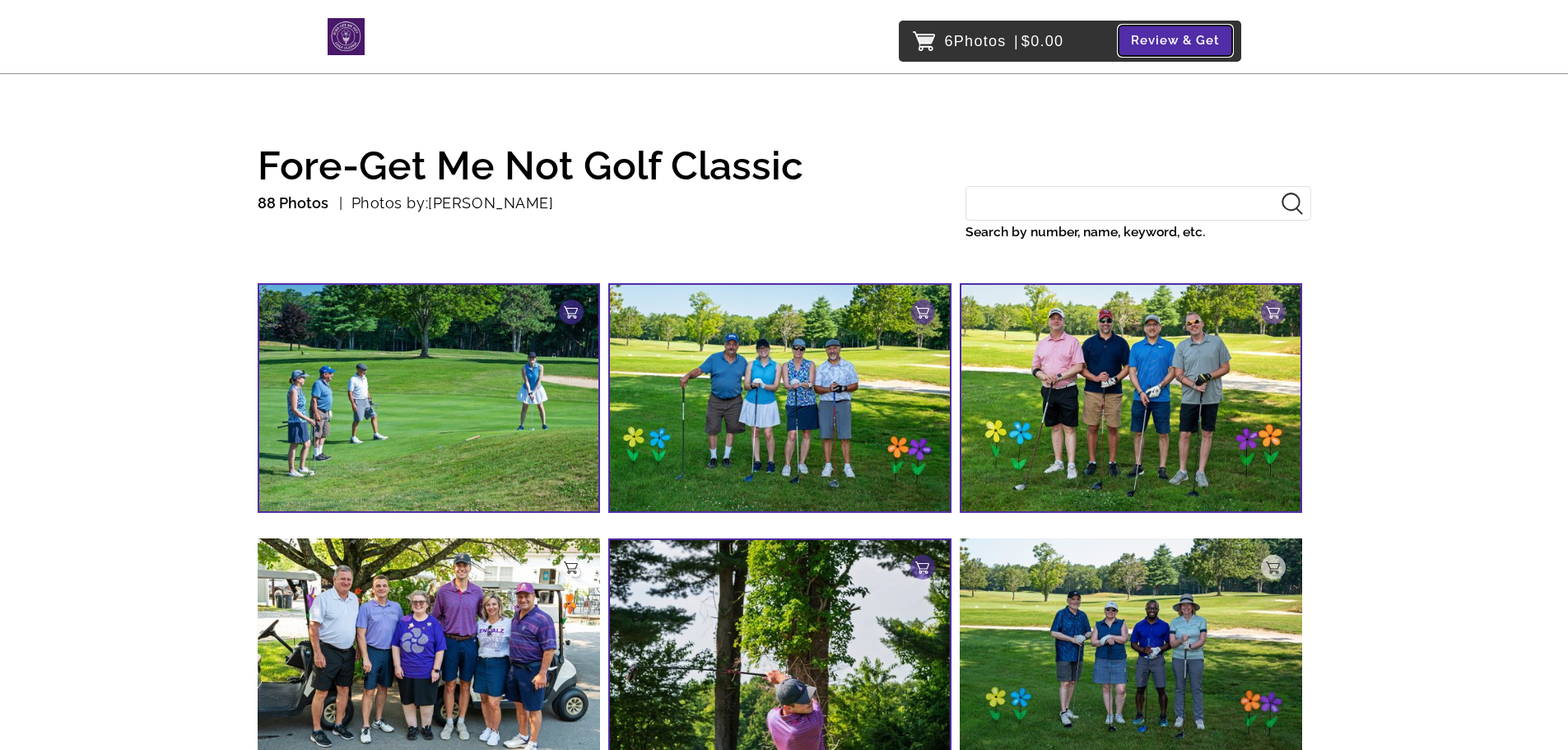
click at [1161, 39] on button "Review & Get" at bounding box center [1176, 41] width 114 height 31
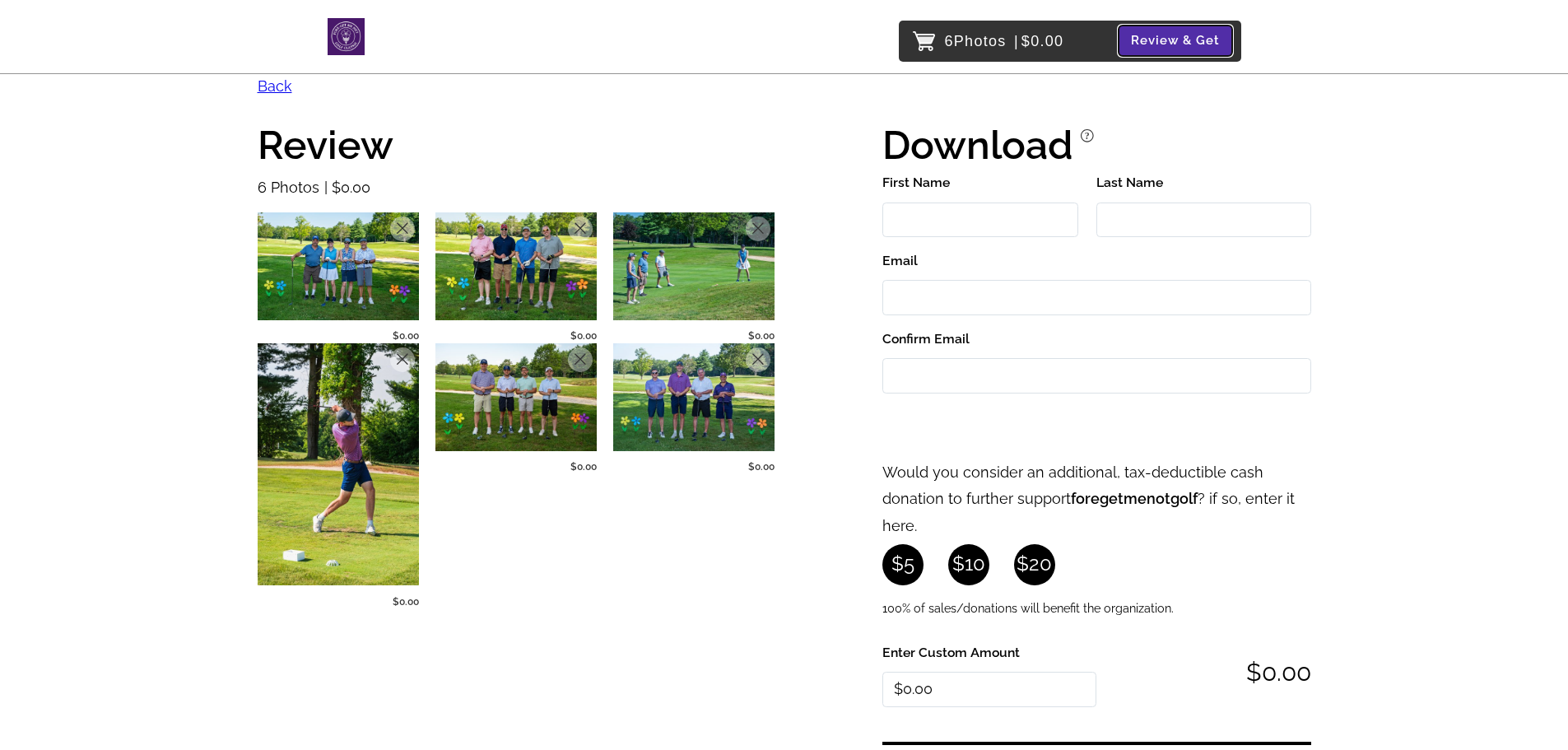
scroll to position [42, 0]
click at [271, 87] on link "Back" at bounding box center [275, 87] width 35 height 17
